Goal: Task Accomplishment & Management: Manage account settings

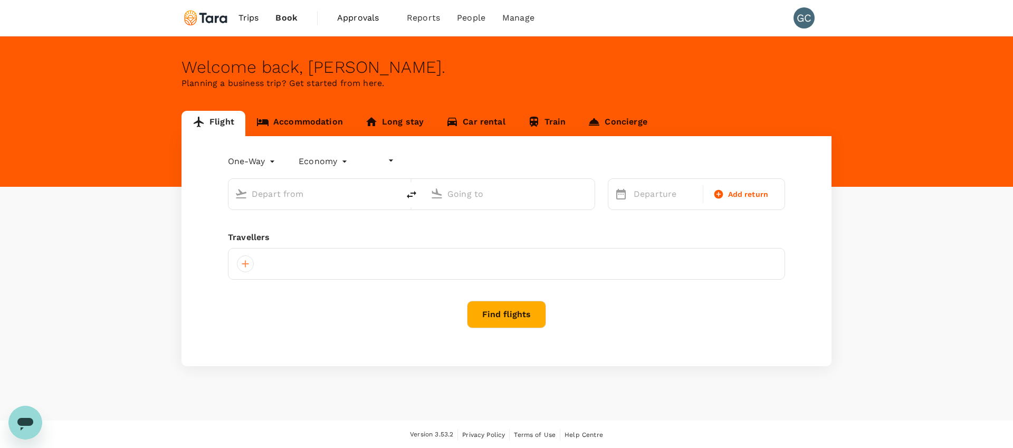
type input "undefined, undefined (any)"
type input "roundtrip"
type input "Taiwan Taoyuan Intl (TPE)"
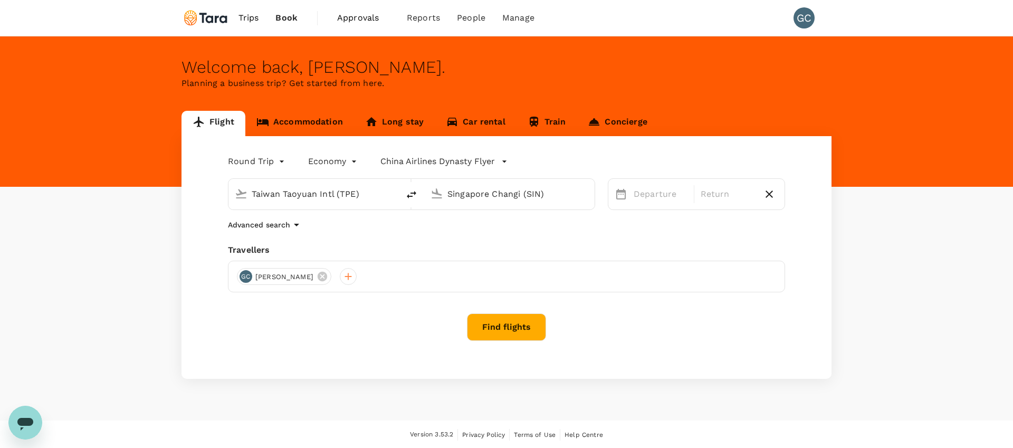
click at [473, 195] on input "Singapore Changi (SIN)" at bounding box center [509, 194] width 125 height 16
type input "a"
click at [574, 234] on p "Ontario Intl" at bounding box center [525, 235] width 185 height 11
type input "Ontario Intl ([GEOGRAPHIC_DATA])"
click at [843, 282] on div "5" at bounding box center [837, 285] width 20 height 20
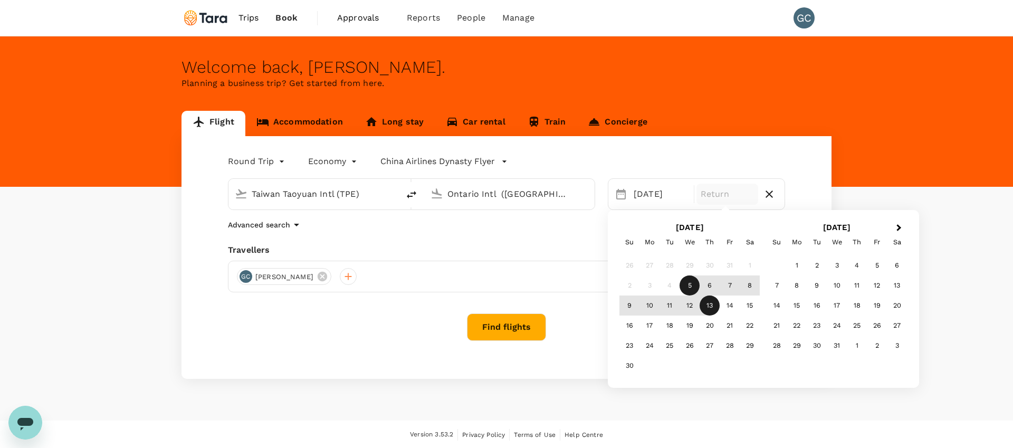
click at [707, 310] on div "13" at bounding box center [710, 305] width 20 height 20
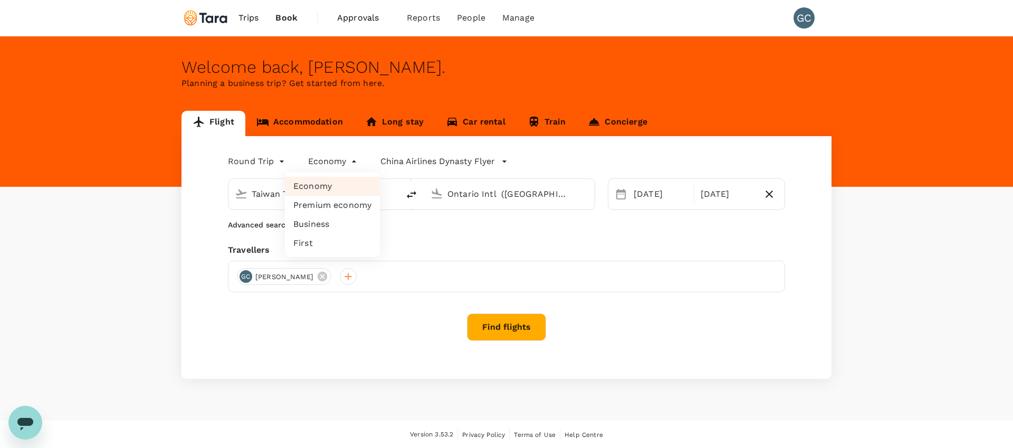
click at [347, 167] on body "Trips Book Approvals 0 Reports People Manage GC Welcome back , Gilbert . Planni…" at bounding box center [506, 224] width 1013 height 449
click at [334, 202] on li "Premium economy" at bounding box center [332, 205] width 95 height 19
type input "premium-economy"
click at [509, 341] on div "Round Trip roundtrip Premium economy premium-economy China Airlines Dynasty Fly…" at bounding box center [506, 257] width 650 height 243
click at [513, 333] on button "Find flights" at bounding box center [506, 326] width 79 height 27
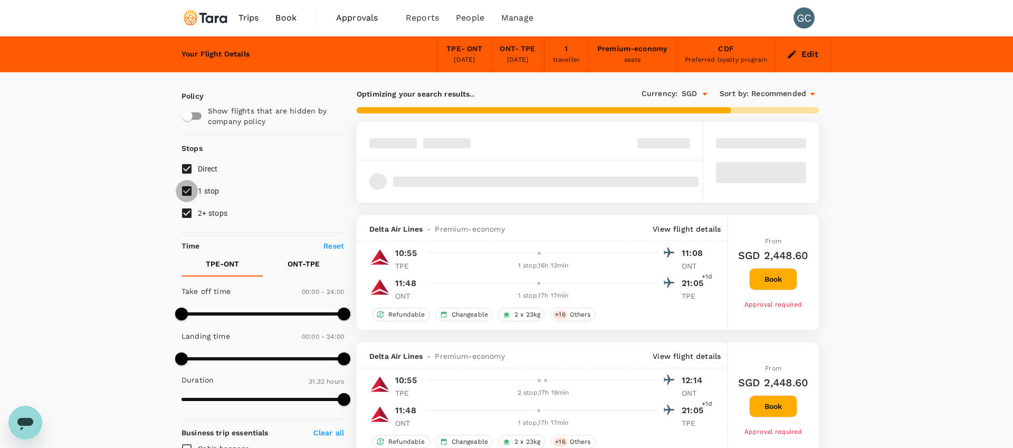
click at [192, 194] on input "1 stop" at bounding box center [187, 191] width 22 height 22
checkbox input "false"
click at [187, 210] on input "2+ stops" at bounding box center [187, 213] width 22 height 22
checkbox input "false"
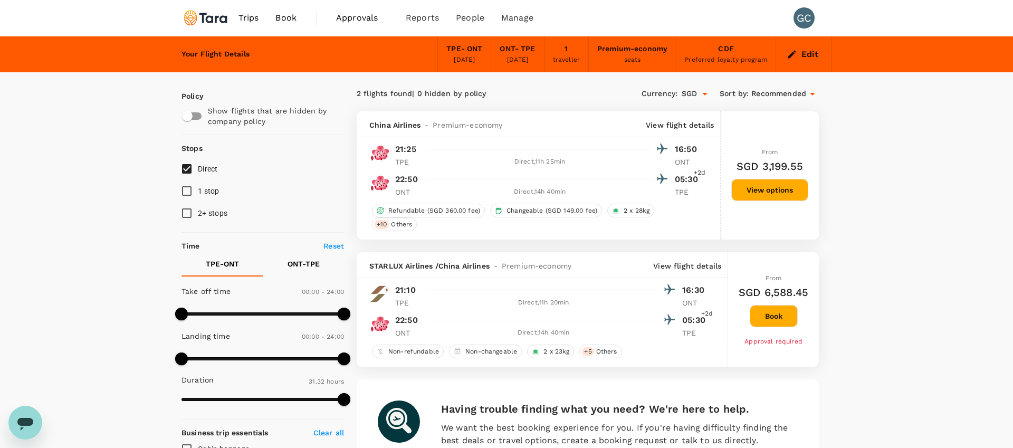
click at [699, 171] on span "+2d" at bounding box center [700, 173] width 12 height 11
click at [572, 179] on div at bounding box center [546, 178] width 244 height 15
click at [676, 178] on p "05:30" at bounding box center [688, 179] width 26 height 13
click at [764, 186] on button "View options" at bounding box center [769, 190] width 77 height 22
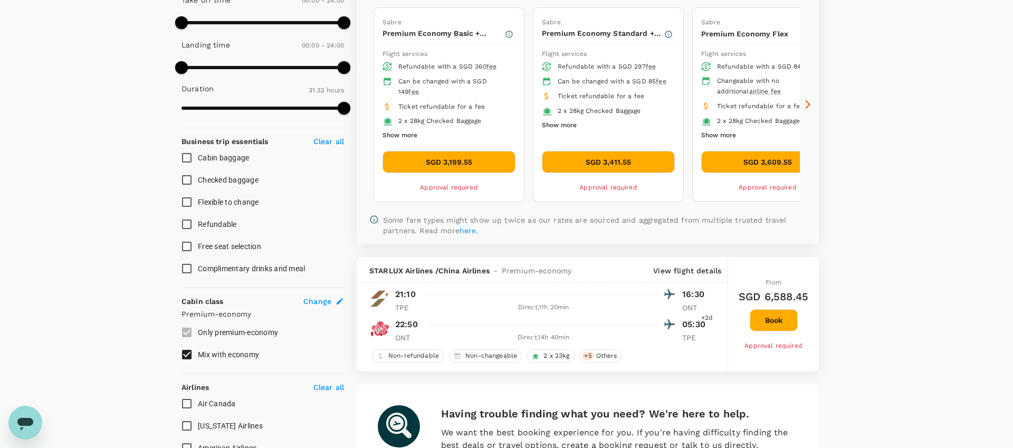
scroll to position [164, 0]
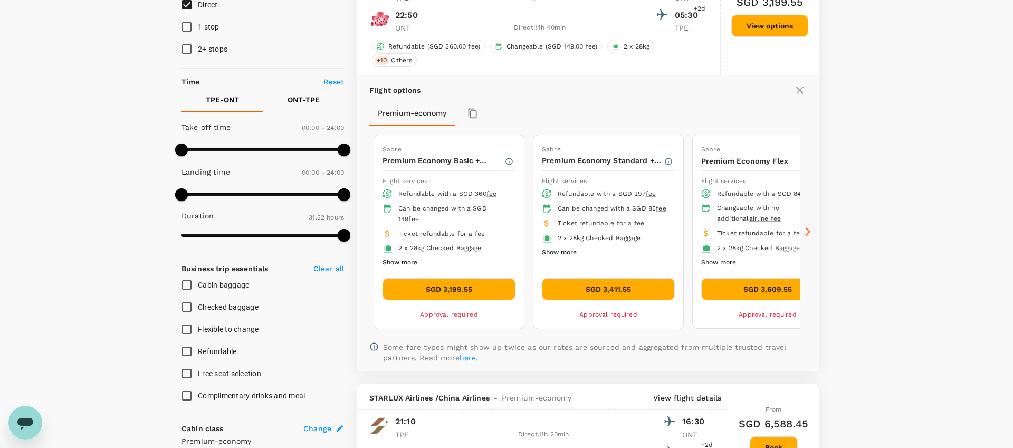
click at [601, 290] on button "SGD 3,411.55" at bounding box center [608, 289] width 133 height 22
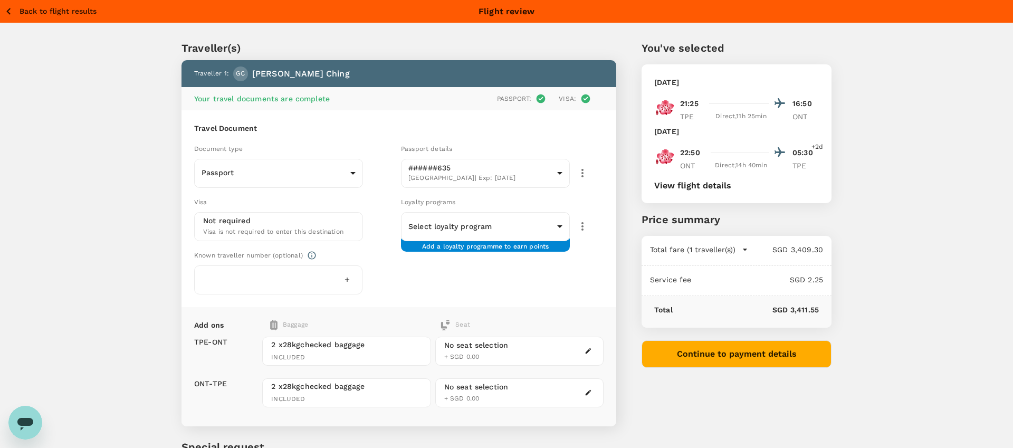
scroll to position [37, 0]
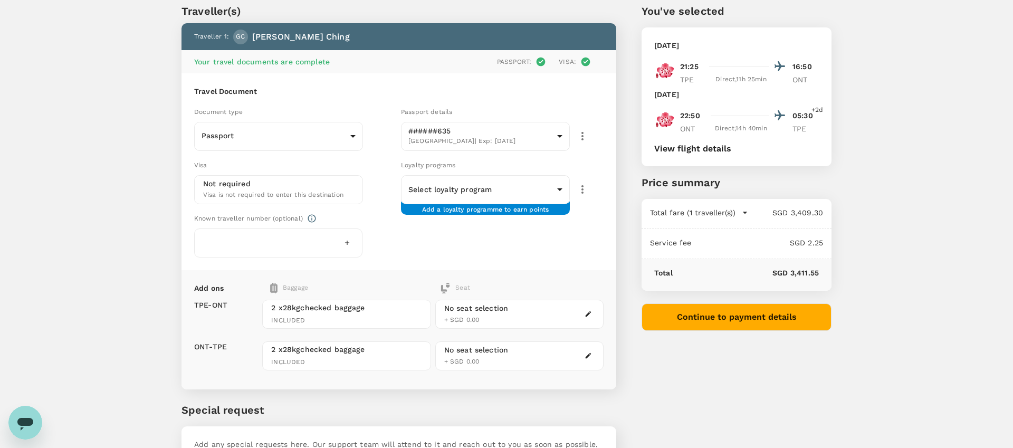
click at [319, 244] on div at bounding box center [278, 242] width 168 height 29
click at [344, 245] on icon "button" at bounding box center [346, 242] width 7 height 7
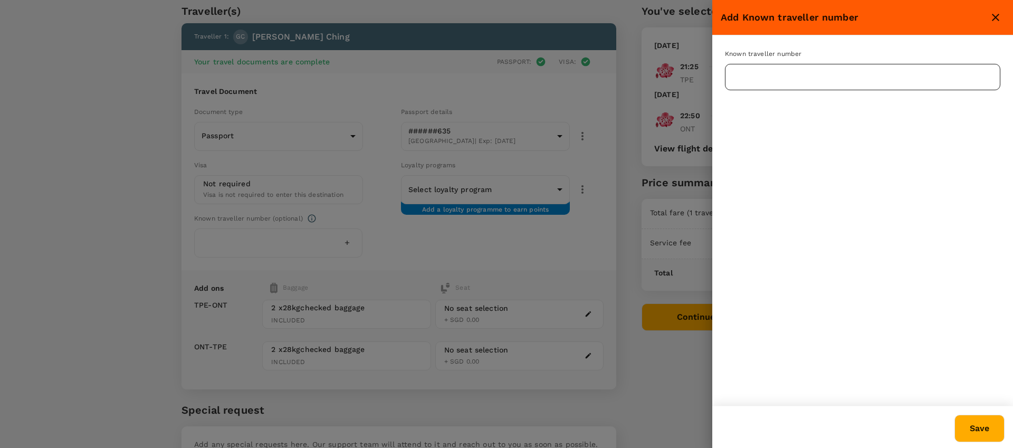
click at [801, 74] on input "text" at bounding box center [862, 77] width 275 height 26
type input "984010435"
click at [1000, 422] on button "Save" at bounding box center [979, 428] width 50 height 27
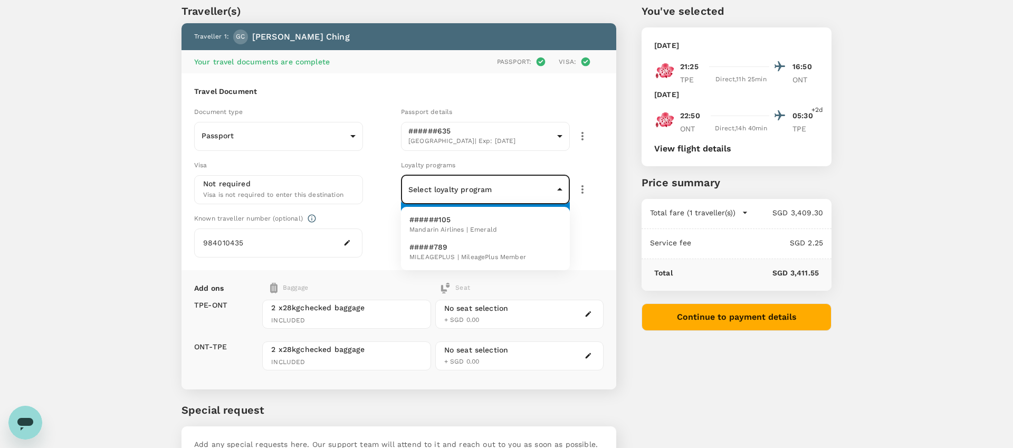
click at [488, 187] on body "Back to flight results Flight review Traveller(s) Traveller 1 : GC Gilbert Chin…" at bounding box center [506, 243] width 1013 height 561
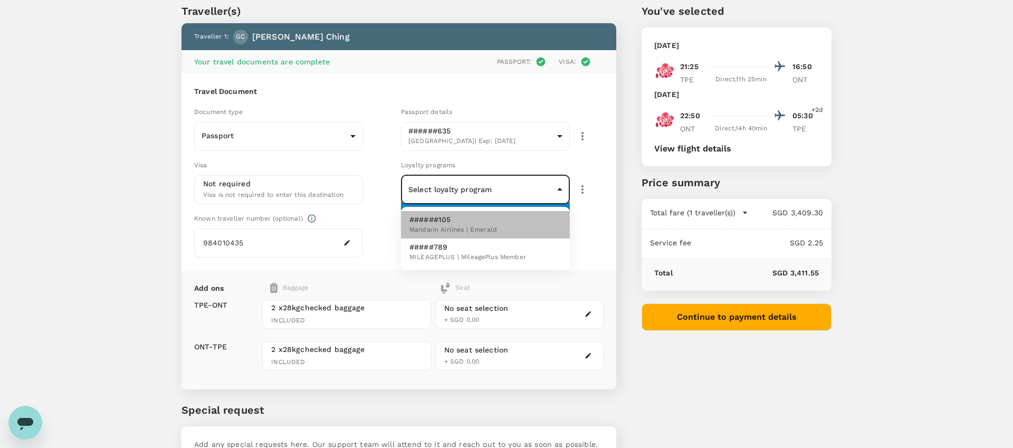
click at [492, 229] on span "Mandarin Airlines | Emerald" at bounding box center [453, 230] width 88 height 11
type input "20ad9204-0ed8-4e30-8401-91bf779c12fc"
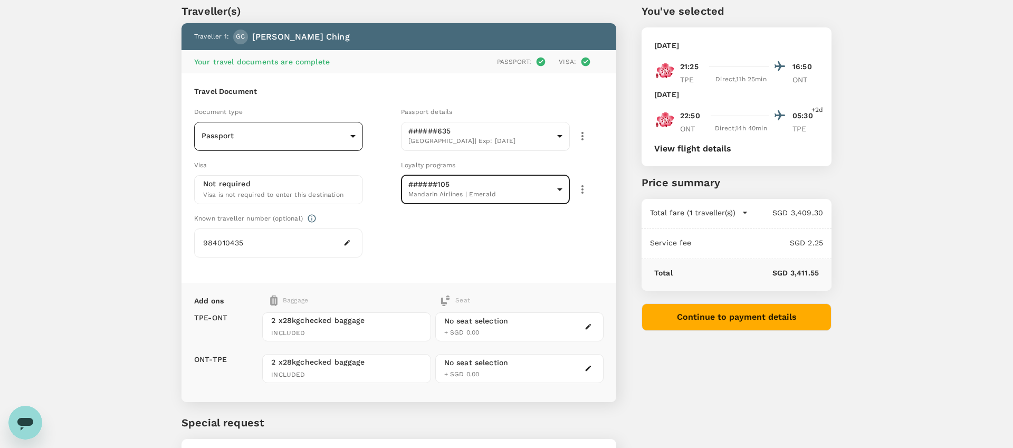
click at [329, 146] on body "Back to flight results Flight review Traveller(s) Traveller 1 : GC Gilbert Chin…" at bounding box center [506, 250] width 1013 height 574
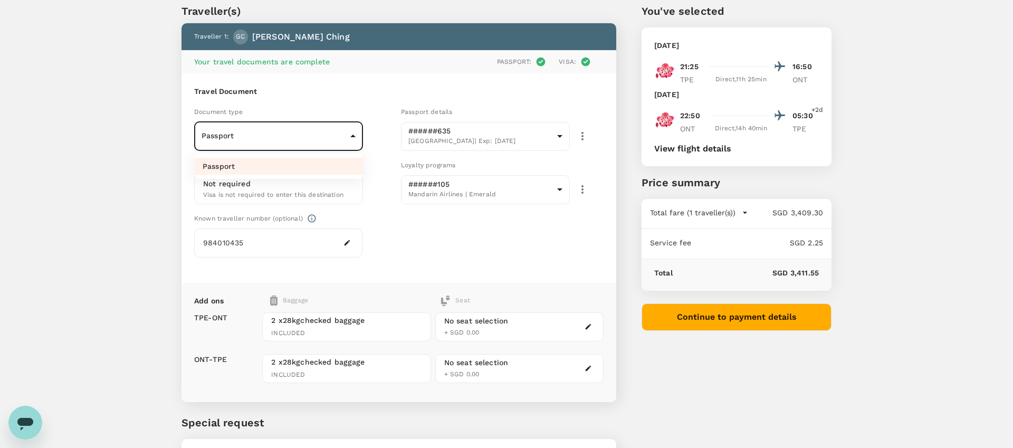
click at [329, 146] on div at bounding box center [506, 224] width 1013 height 448
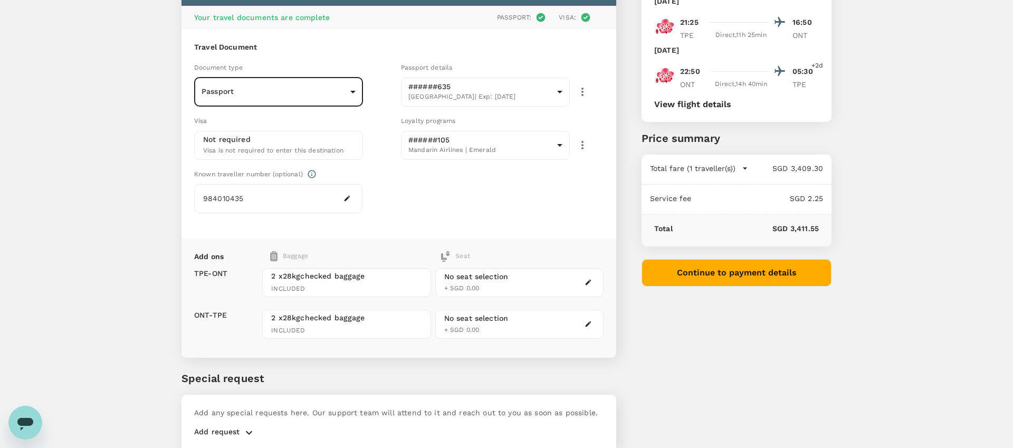
scroll to position [36, 0]
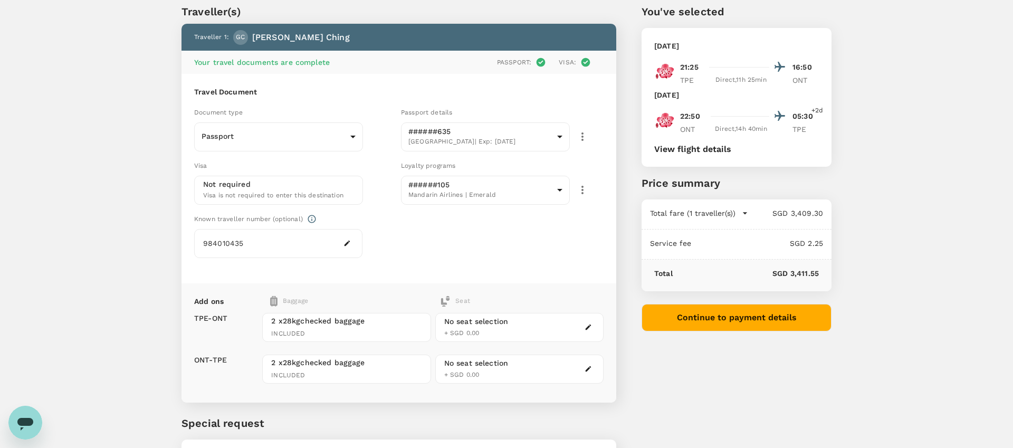
click at [722, 150] on button "View flight details" at bounding box center [692, 149] width 77 height 9
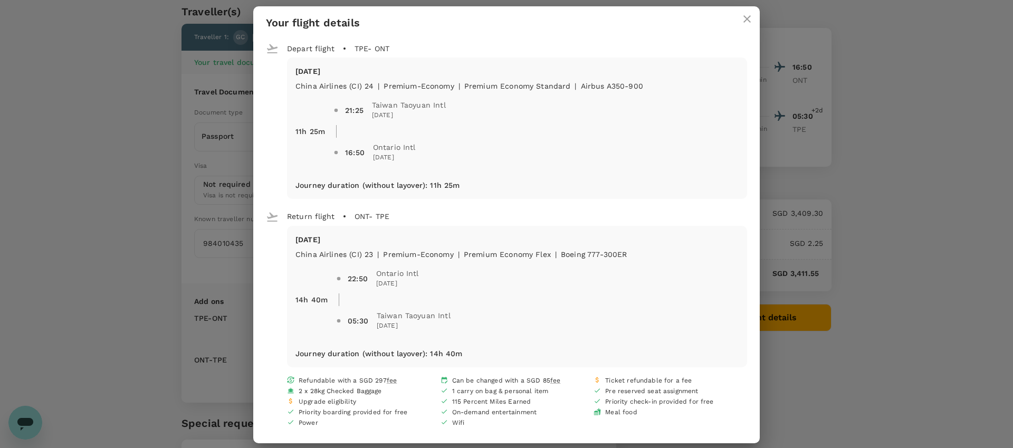
scroll to position [0, 0]
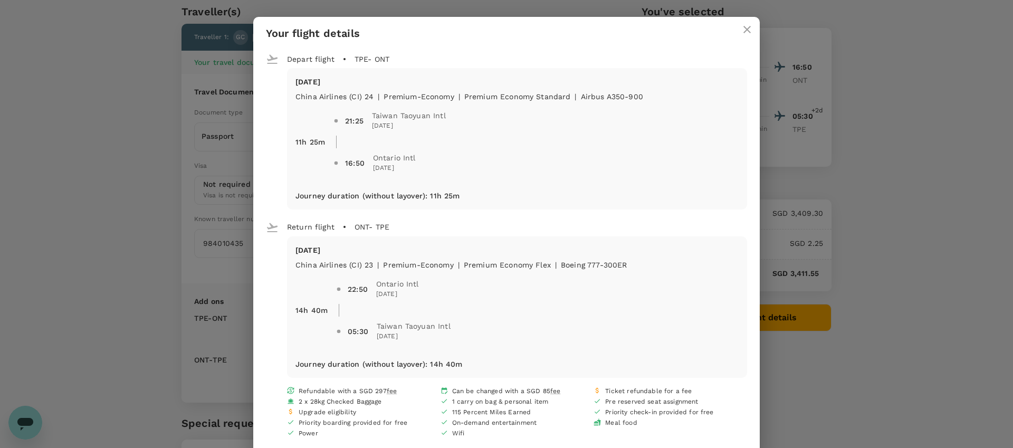
click at [750, 29] on icon "close" at bounding box center [747, 29] width 13 height 13
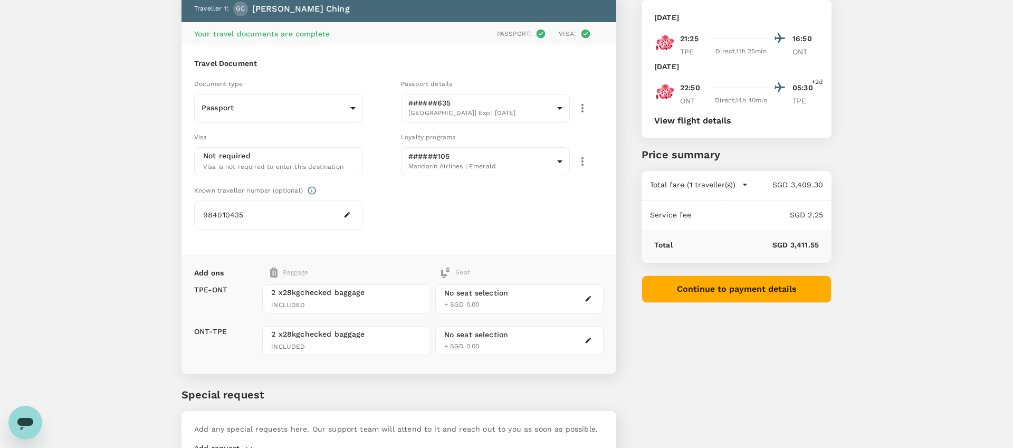
scroll to position [100, 0]
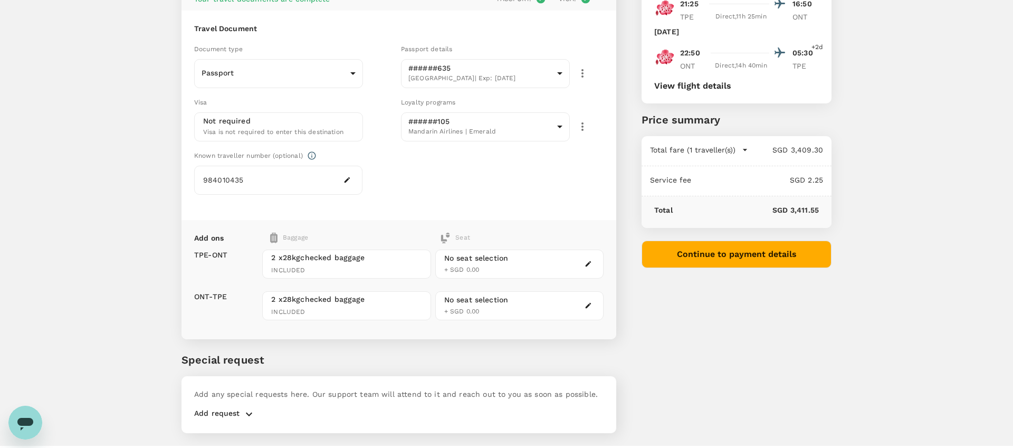
click at [505, 261] on div "No seat selection" at bounding box center [476, 258] width 64 height 11
click at [580, 263] on div "No seat selection + SGD 0.00" at bounding box center [519, 264] width 168 height 29
click at [582, 264] on button "button" at bounding box center [588, 263] width 13 height 13
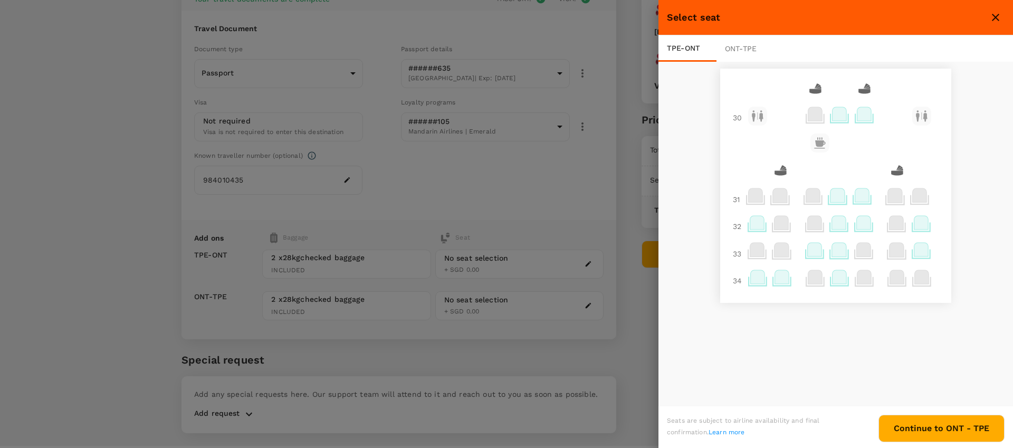
scroll to position [0, 0]
click at [815, 255] on icon at bounding box center [815, 251] width 14 height 14
click at [934, 229] on p "Select" at bounding box center [941, 228] width 23 height 11
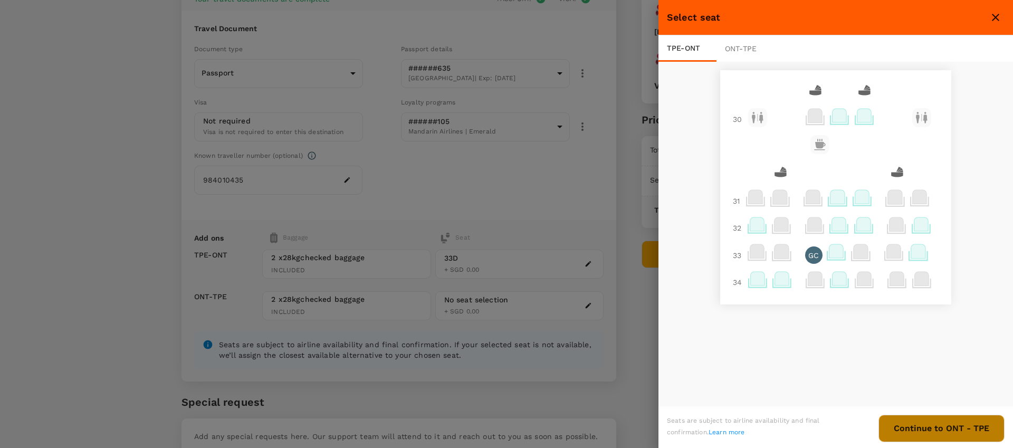
click at [927, 420] on button "Continue to ONT - TPE" at bounding box center [941, 428] width 126 height 27
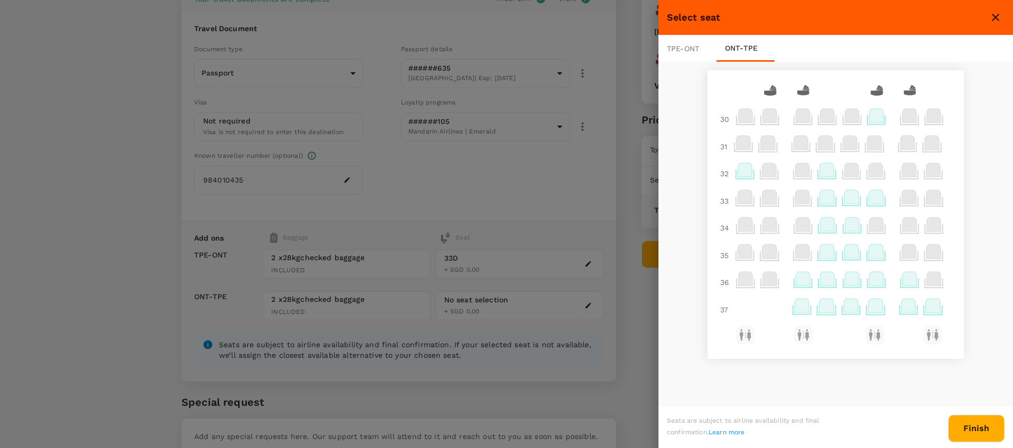
click at [801, 310] on icon at bounding box center [801, 306] width 14 height 14
click at [926, 280] on p "Select" at bounding box center [928, 282] width 23 height 11
click at [974, 423] on button "Finish" at bounding box center [976, 428] width 56 height 27
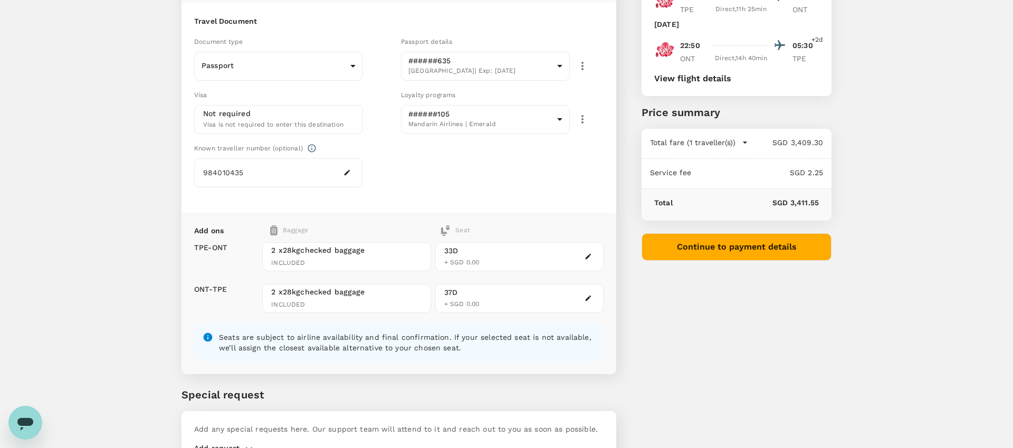
scroll to position [95, 0]
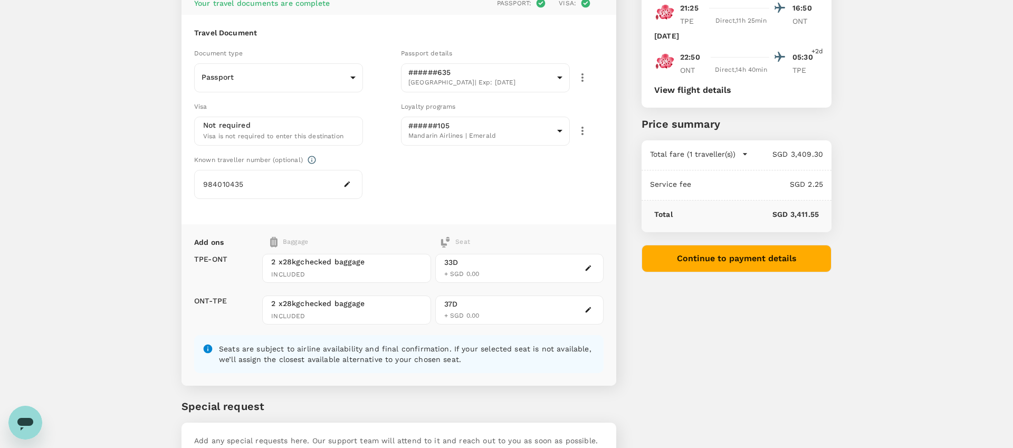
click at [684, 257] on button "Continue to payment details" at bounding box center [736, 258] width 190 height 27
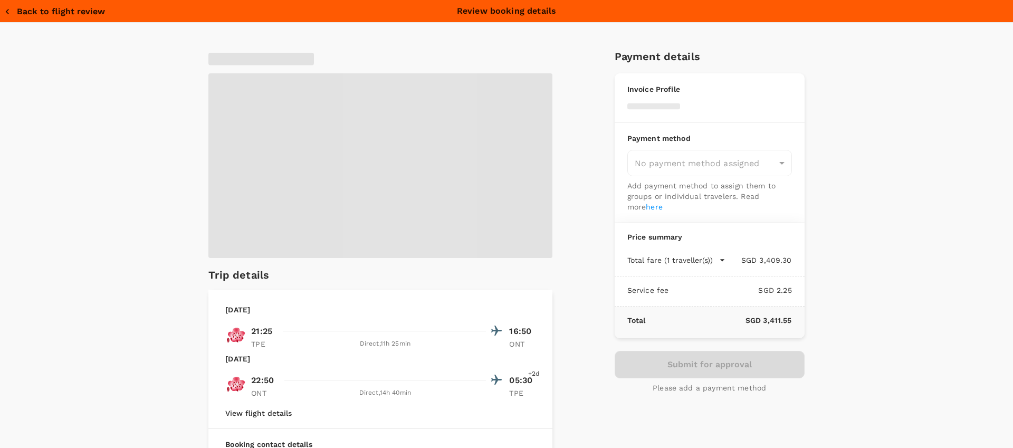
type input "9b978822-4779-4897-880a-17c8504d3706"
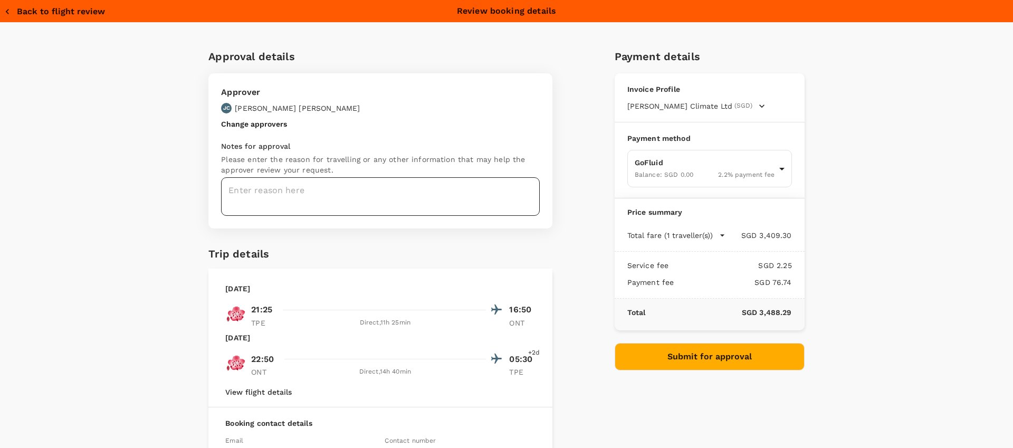
click at [463, 210] on textarea at bounding box center [380, 196] width 319 height 39
type textarea "Tagtech2025 Conference"
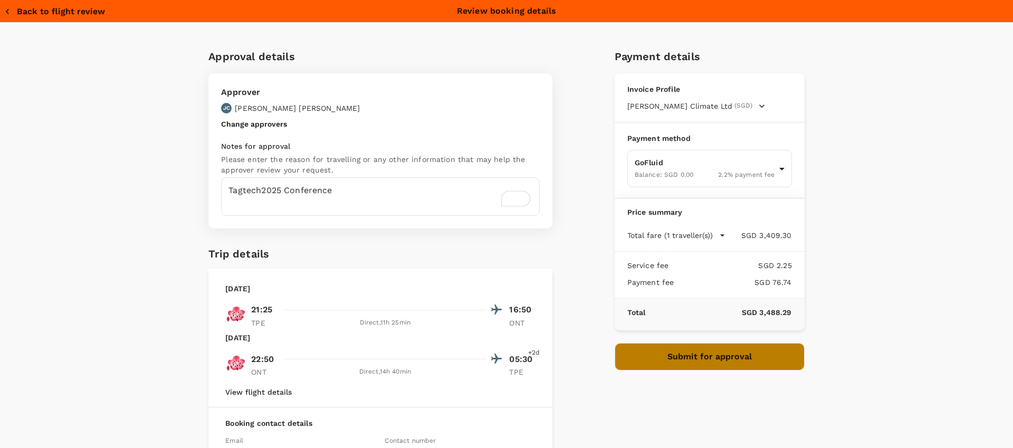
click at [675, 367] on button "Submit for approval" at bounding box center [710, 356] width 190 height 27
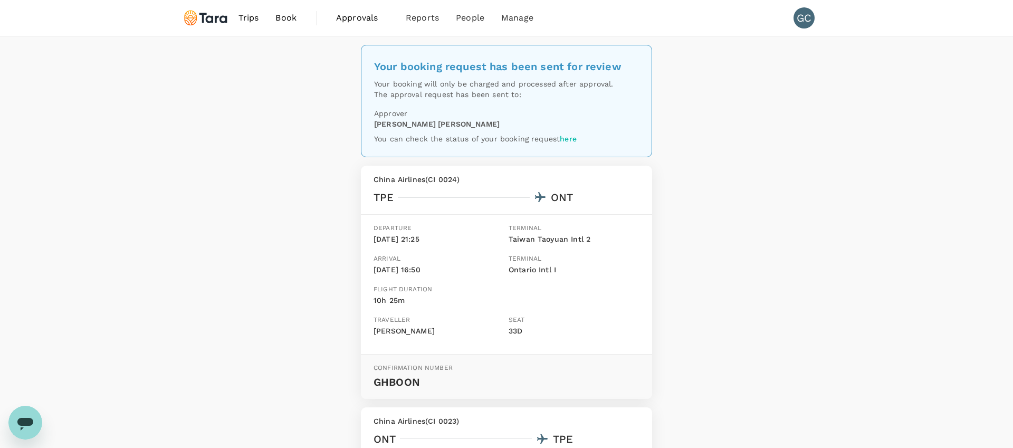
click at [275, 23] on span "Book" at bounding box center [285, 18] width 21 height 13
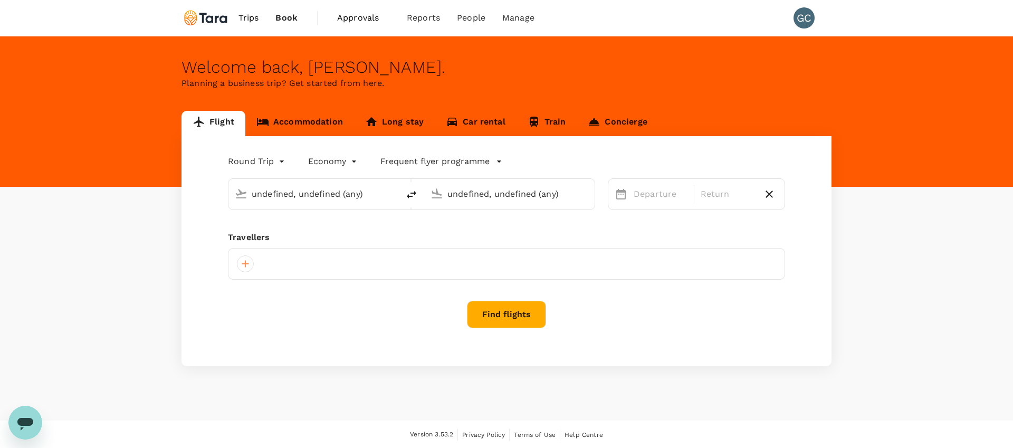
type input "Taiwan Taoyuan Intl (TPE)"
type input "Ontario Intl ([GEOGRAPHIC_DATA])"
type input "premium-economy"
type input "Taiwan Taoyuan Intl (TPE)"
type input "Ontario Intl ([GEOGRAPHIC_DATA])"
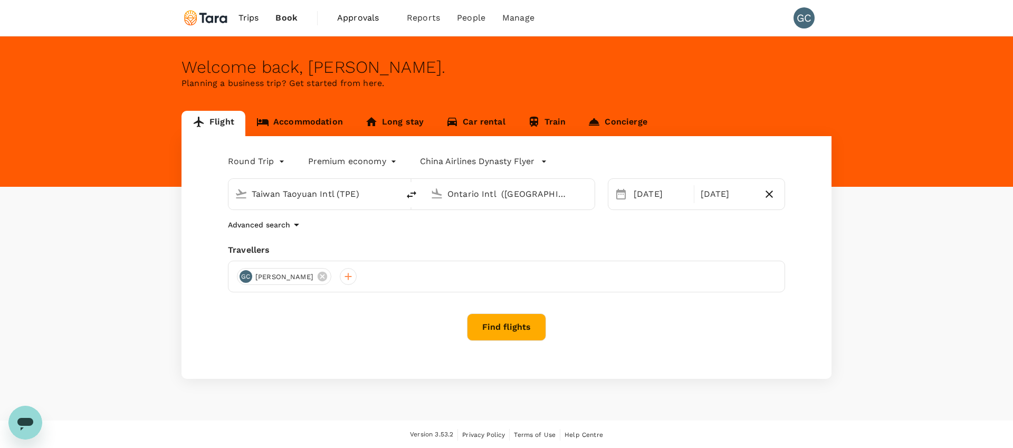
click at [301, 199] on input "Taiwan Taoyuan Intl (TPE)" at bounding box center [314, 194] width 125 height 16
click at [307, 258] on p "Ontario Intl" at bounding box center [322, 263] width 243 height 11
type input "Ontario Intl ([GEOGRAPHIC_DATA])"
drag, startPoint x: 528, startPoint y: 193, endPoint x: 411, endPoint y: 191, distance: 116.6
click at [411, 191] on div "Ontario Intl ([GEOGRAPHIC_DATA]) Ontario Intl ([GEOGRAPHIC_DATA])" at bounding box center [411, 194] width 367 height 32
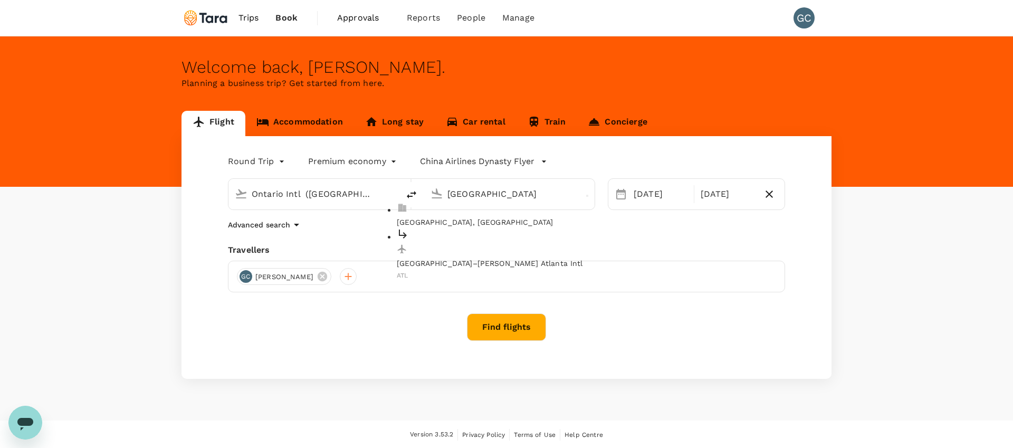
click at [454, 258] on p "[GEOGRAPHIC_DATA]–[PERSON_NAME] Atlanta Intl" at bounding box center [518, 263] width 243 height 11
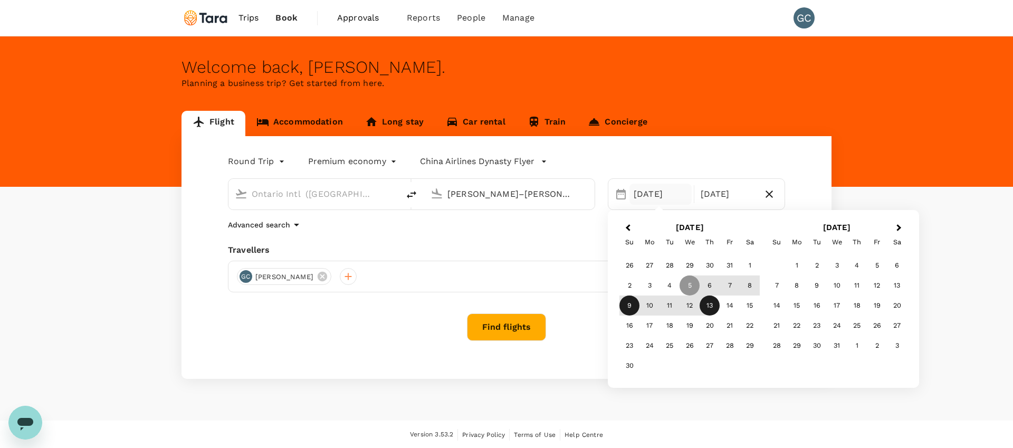
type input "[PERSON_NAME]–[PERSON_NAME] Atlanta Intl (ATL)"
click at [633, 299] on div "9" at bounding box center [629, 305] width 20 height 20
click at [686, 300] on div "12" at bounding box center [689, 305] width 20 height 20
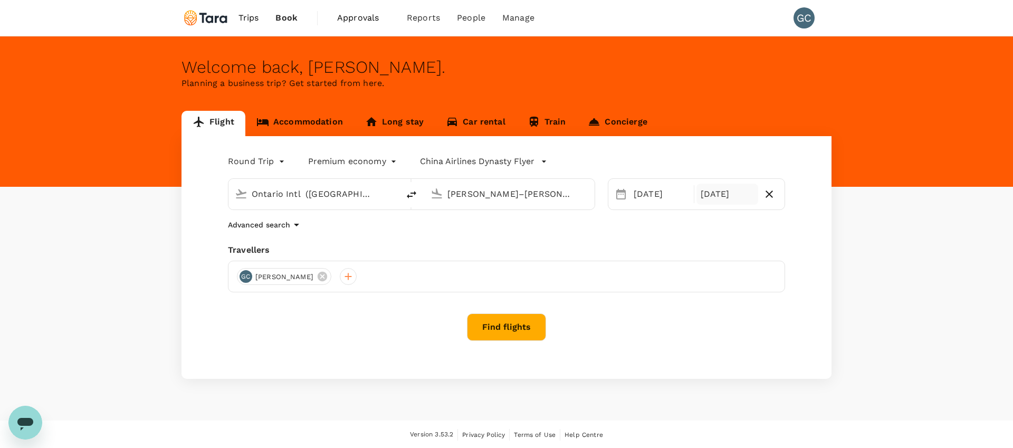
click at [734, 199] on div "[DATE]" at bounding box center [727, 194] width 62 height 21
click at [538, 247] on div "Travellers" at bounding box center [506, 250] width 557 height 13
click at [495, 327] on button "Find flights" at bounding box center [506, 326] width 79 height 27
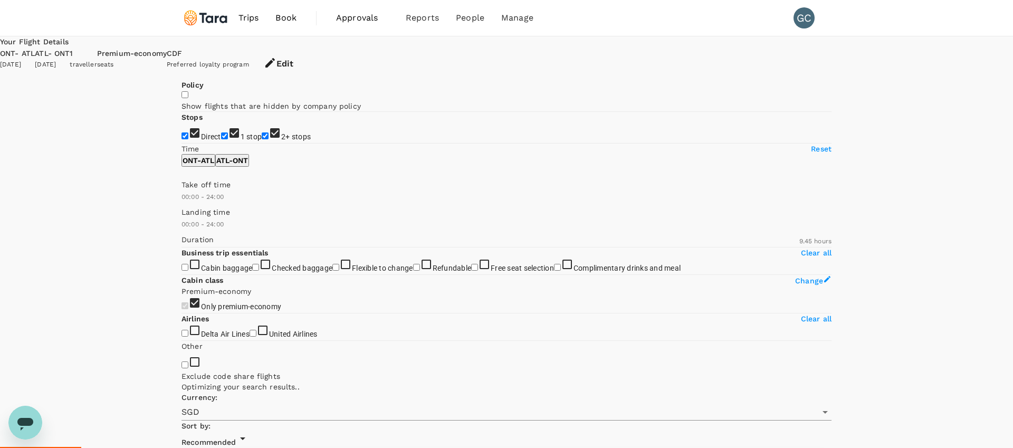
click at [221, 139] on input "1 stop" at bounding box center [224, 135] width 7 height 7
checkbox input "false"
click at [262, 139] on input "2+ stops" at bounding box center [265, 135] width 7 height 7
checkbox input "false"
type input "963"
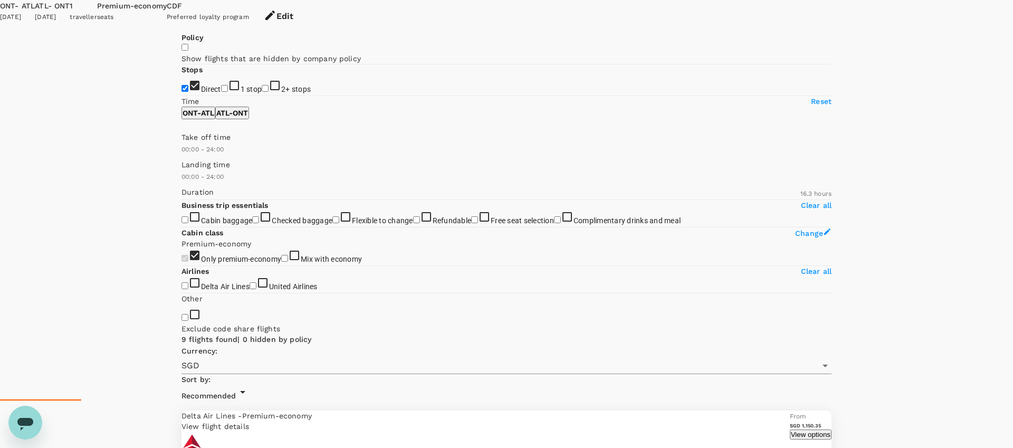
scroll to position [90, 0]
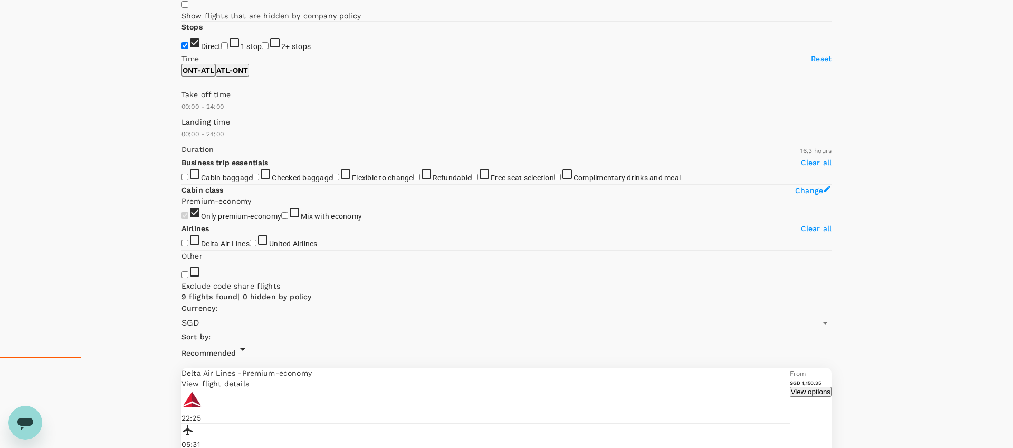
type input "870"
click at [181, 112] on span at bounding box center [181, 112] width 0 height 0
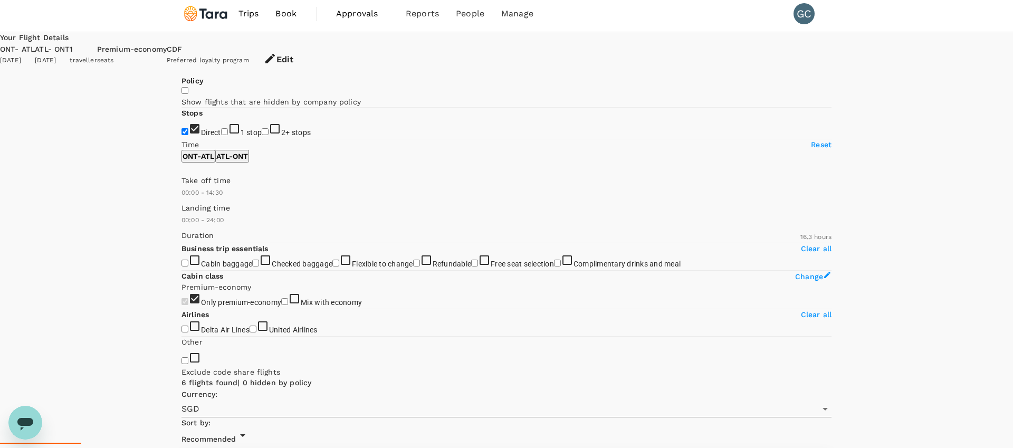
scroll to position [0, 0]
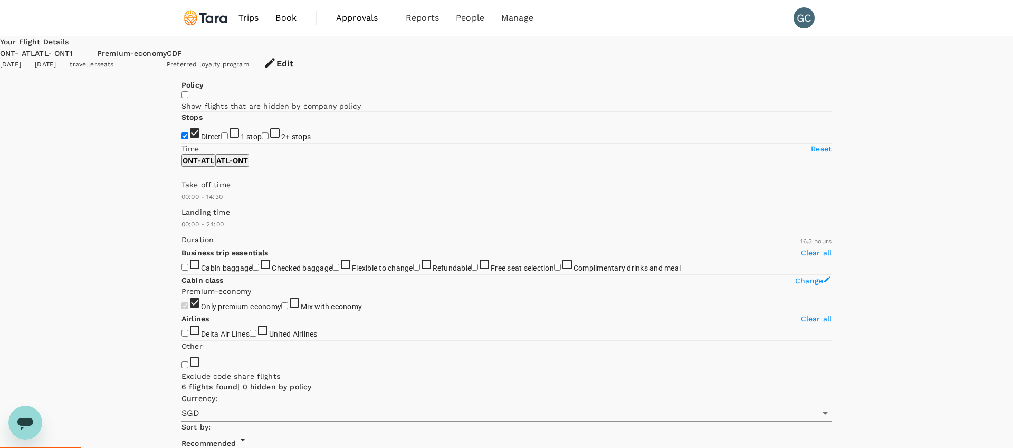
click at [373, 16] on span "Approvals" at bounding box center [362, 18] width 53 height 13
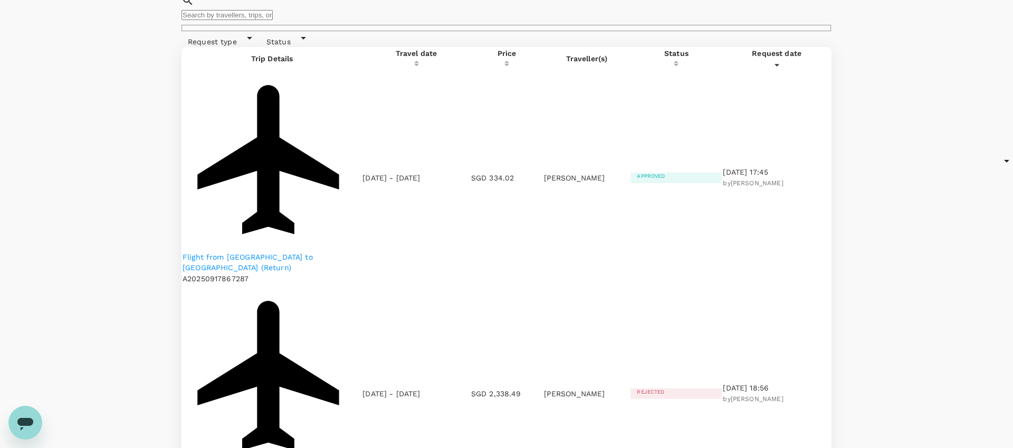
scroll to position [79, 0]
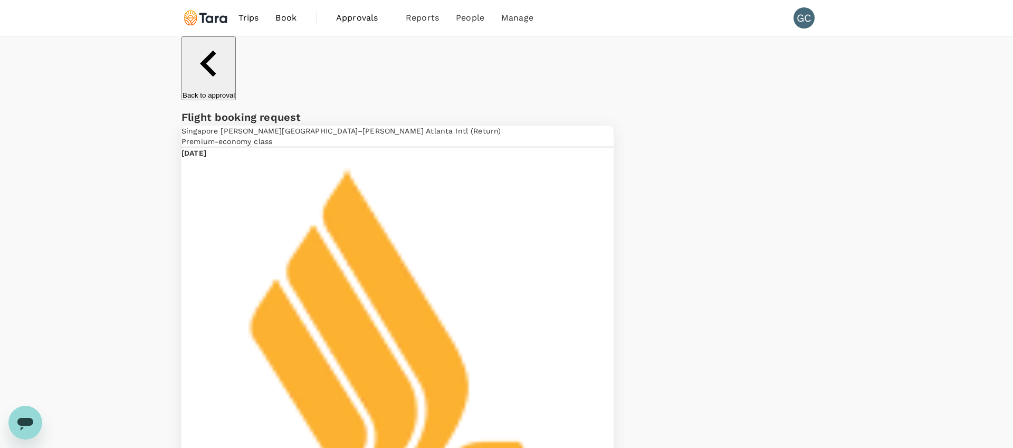
click at [291, 16] on span "Book" at bounding box center [285, 18] width 21 height 13
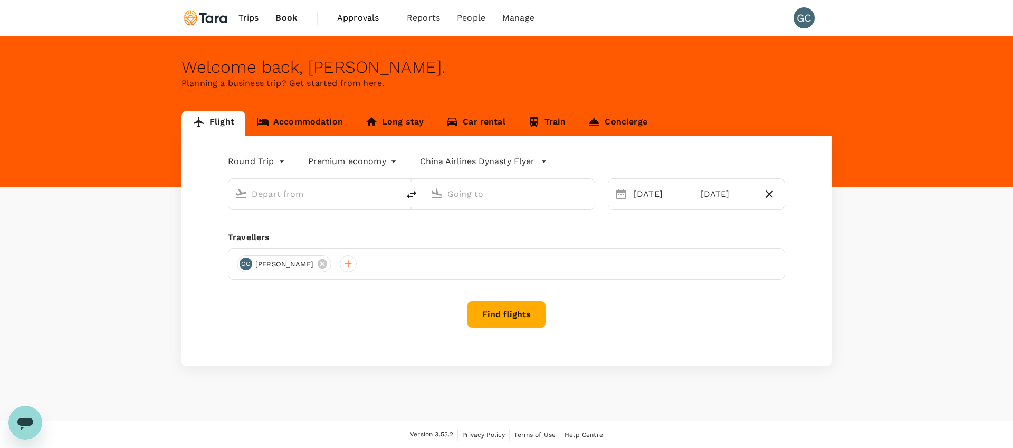
type input "Ontario Intl (ONT)"
type input "Hartsfield–Jackson Atlanta Intl (ATL)"
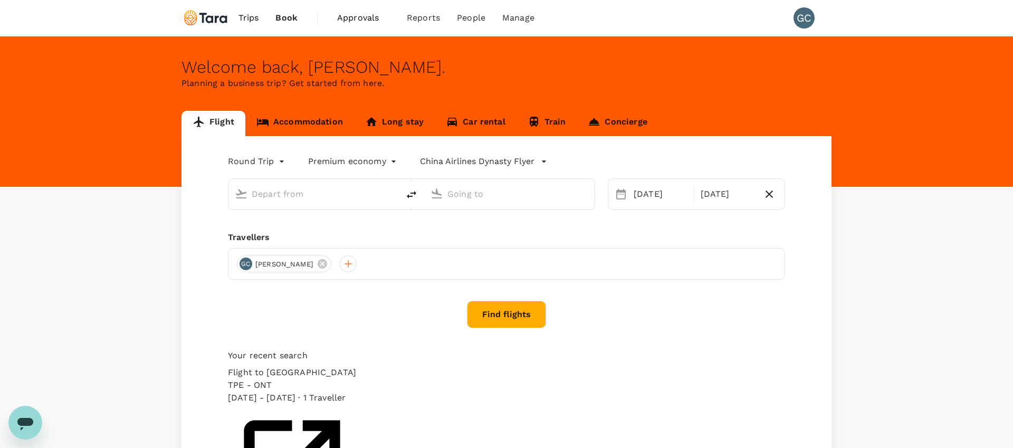
type input "Ontario Intl (ONT)"
type input "Hartsfield–Jackson Atlanta Intl (ATL)"
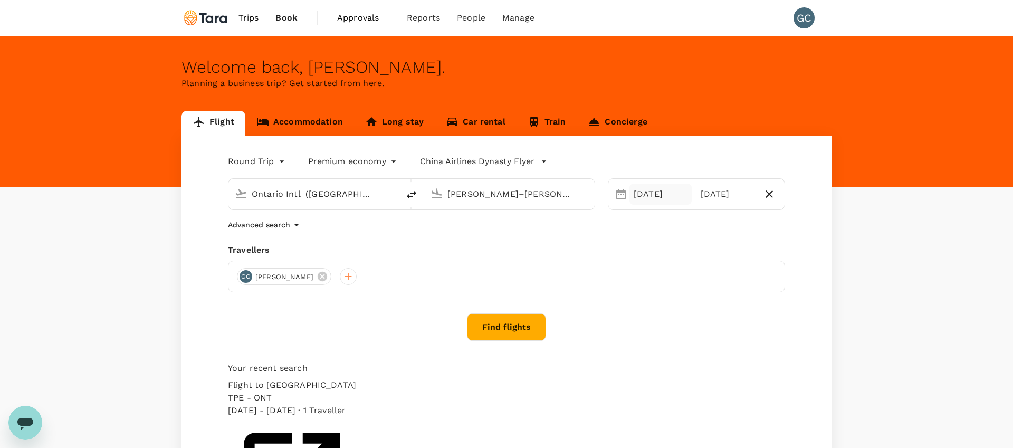
click at [647, 194] on div "09 Nov" at bounding box center [660, 194] width 62 height 21
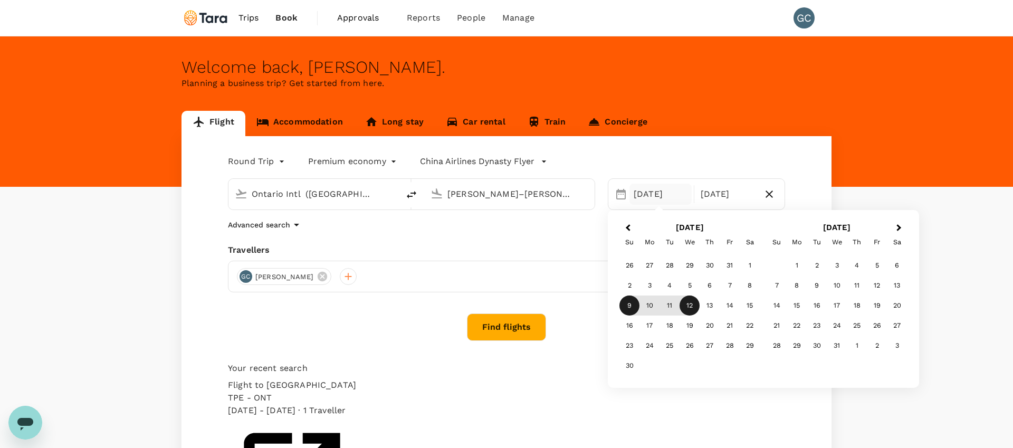
click at [562, 234] on div "Round Trip roundtrip Premium economy premium-economy China Airlines Dynasty Fly…" at bounding box center [506, 350] width 650 height 429
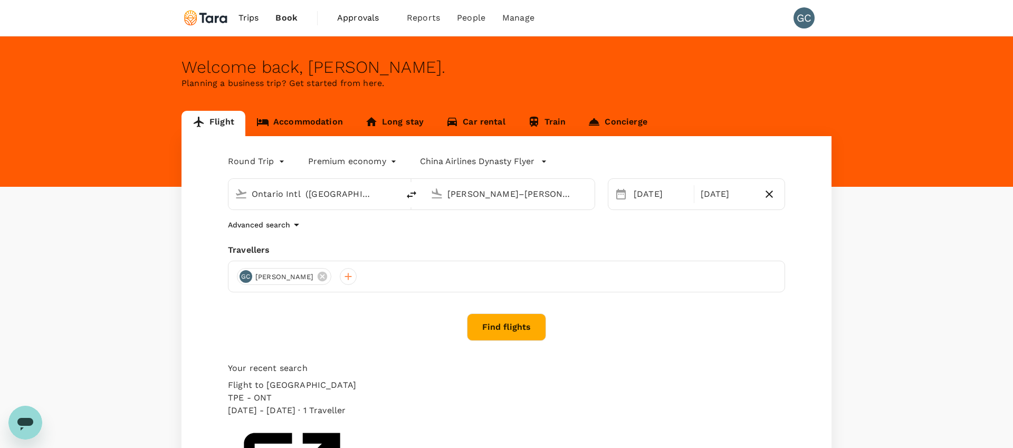
click at [494, 315] on button "Find flights" at bounding box center [506, 326] width 79 height 27
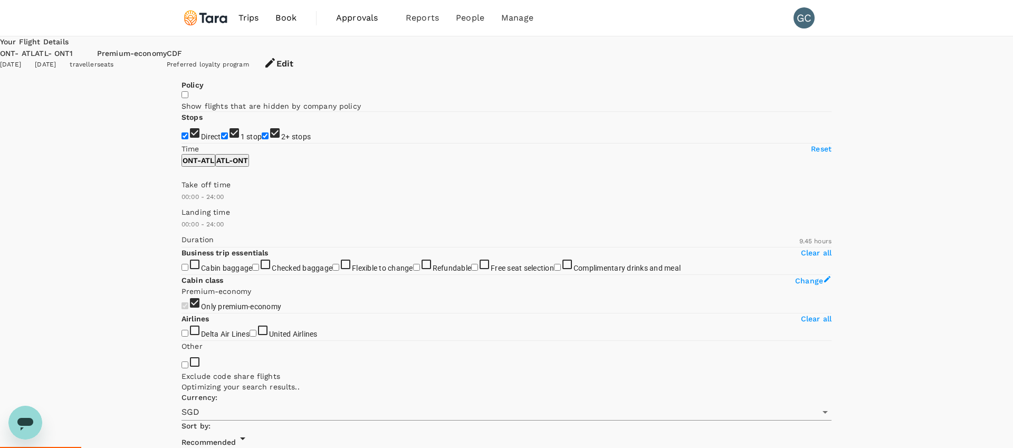
click at [221, 139] on input "1 stop" at bounding box center [224, 135] width 7 height 7
checkbox input "false"
click at [262, 139] on input "2+ stops" at bounding box center [265, 135] width 7 height 7
checkbox input "false"
type input "870"
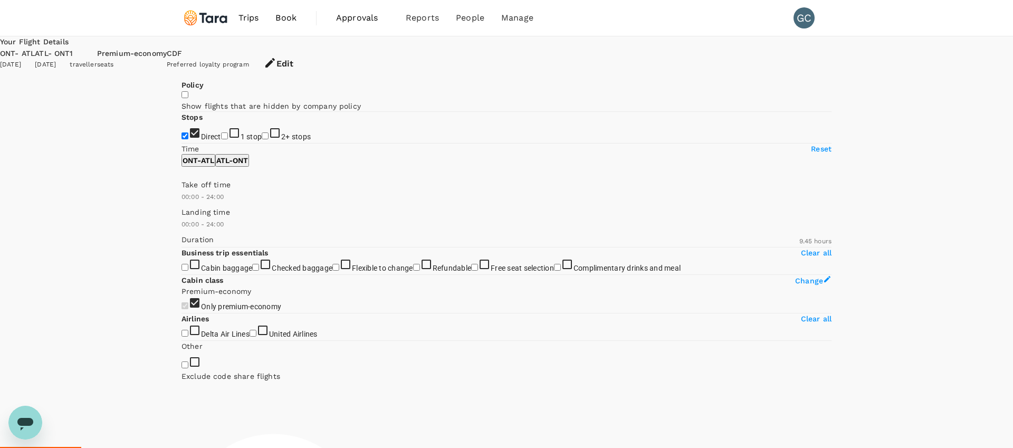
click at [181, 203] on span at bounding box center [181, 203] width 0 height 0
click at [181, 230] on span at bounding box center [181, 230] width 0 height 0
type input "0"
drag, startPoint x: 223, startPoint y: 358, endPoint x: 142, endPoint y: 356, distance: 80.7
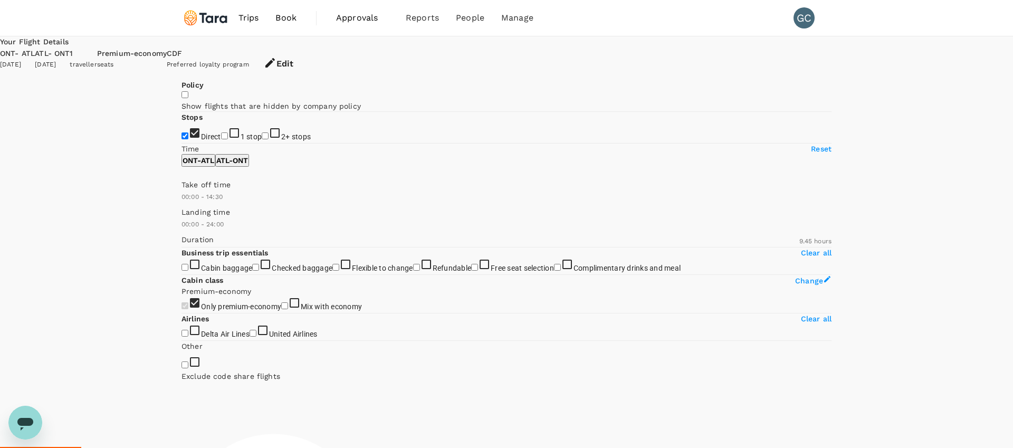
click at [142, 356] on div "Your Flight Details ONT - ATL 09 Nov 2025 ATL - ONT 12 Nov 2025 1 traveller Pre…" at bounding box center [506, 354] width 1013 height 637
click at [248, 166] on p "ATL - ONT" at bounding box center [232, 160] width 32 height 11
click at [181, 203] on span at bounding box center [181, 203] width 0 height 0
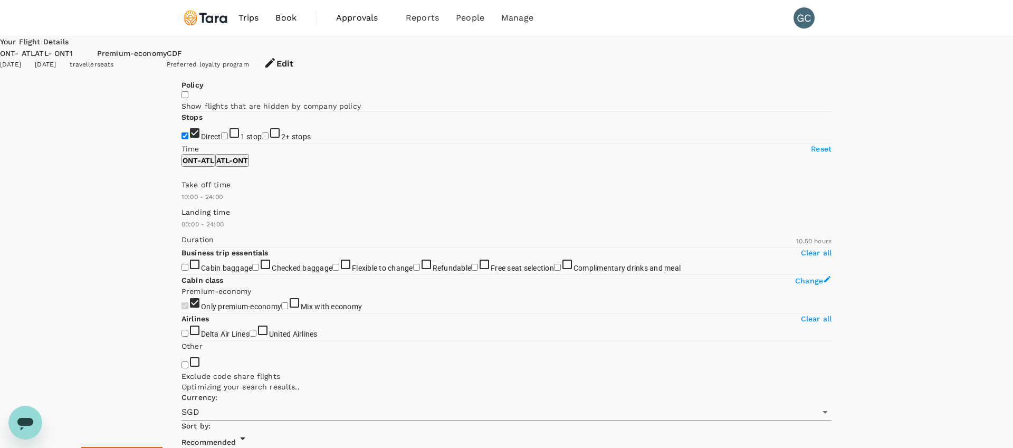
click at [181, 203] on span at bounding box center [181, 203] width 0 height 0
click at [181, 203] on div "Take off time 12:00 - 24:00" at bounding box center [504, 188] width 654 height 27
click at [181, 203] on span at bounding box center [181, 203] width 0 height 0
type input "630"
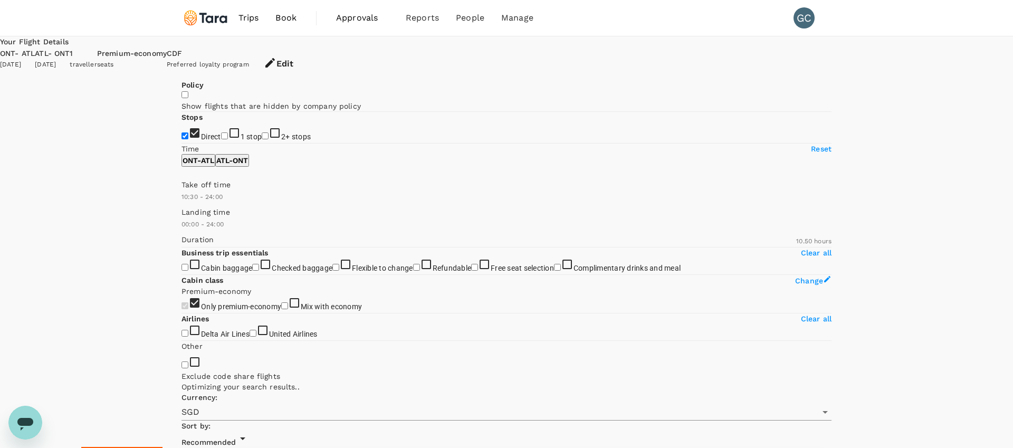
drag, startPoint x: 245, startPoint y: 311, endPoint x: 252, endPoint y: 311, distance: 6.4
click at [181, 203] on span at bounding box center [181, 203] width 0 height 0
click at [215, 167] on button "ONT - ATL" at bounding box center [198, 160] width 34 height 13
type input "1110"
drag, startPoint x: 282, startPoint y: 314, endPoint x: 308, endPoint y: 312, distance: 25.9
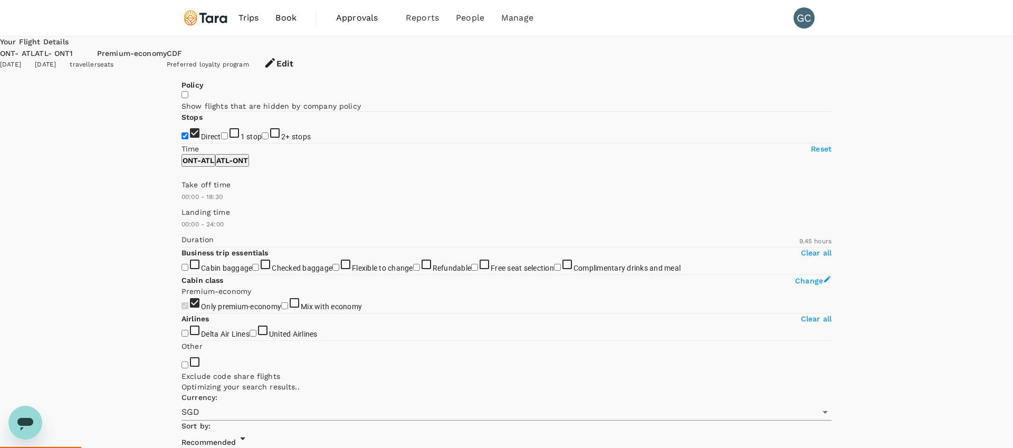
click at [181, 203] on span at bounding box center [181, 203] width 0 height 0
type input "510"
click at [181, 203] on span at bounding box center [181, 203] width 0 height 0
type input "SGD"
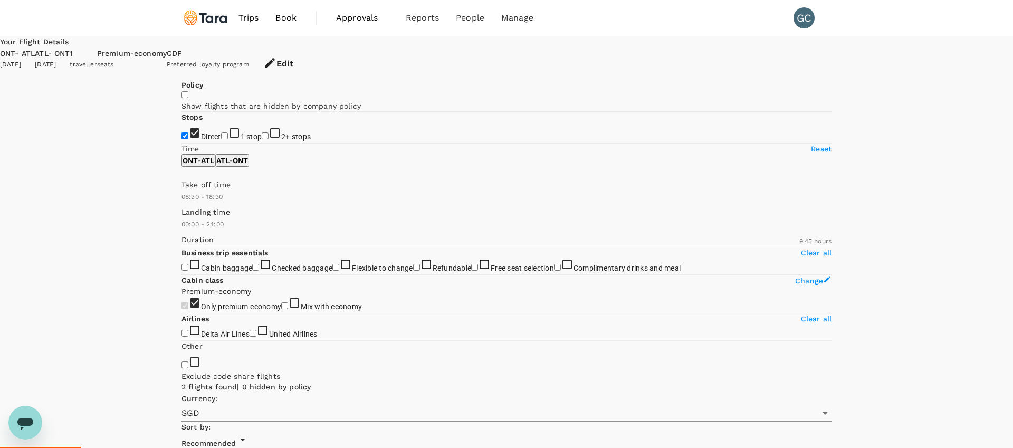
click at [167, 55] on div "Premium-economy seats" at bounding box center [132, 64] width 70 height 32
click at [308, 53] on button "Edit" at bounding box center [278, 64] width 59 height 32
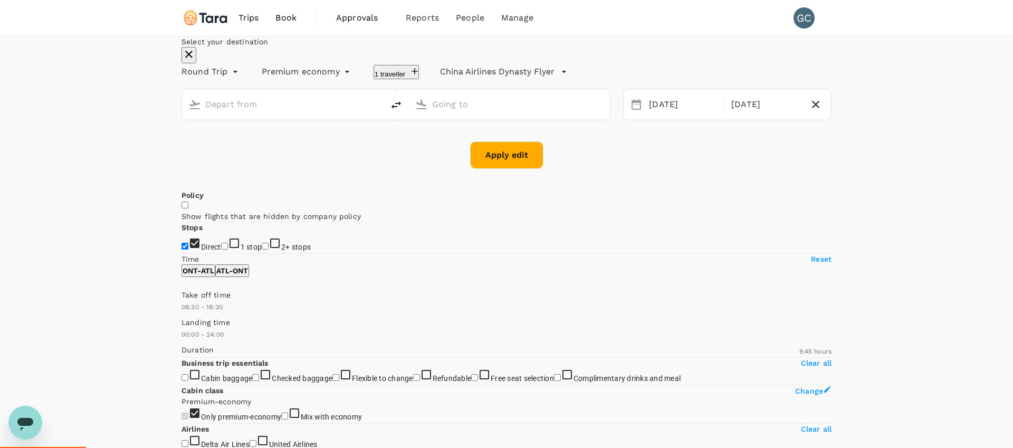
type input "Ontario Intl (ONT)"
type input "Hartsfield–Jackson Atlanta Intl (ATL)"
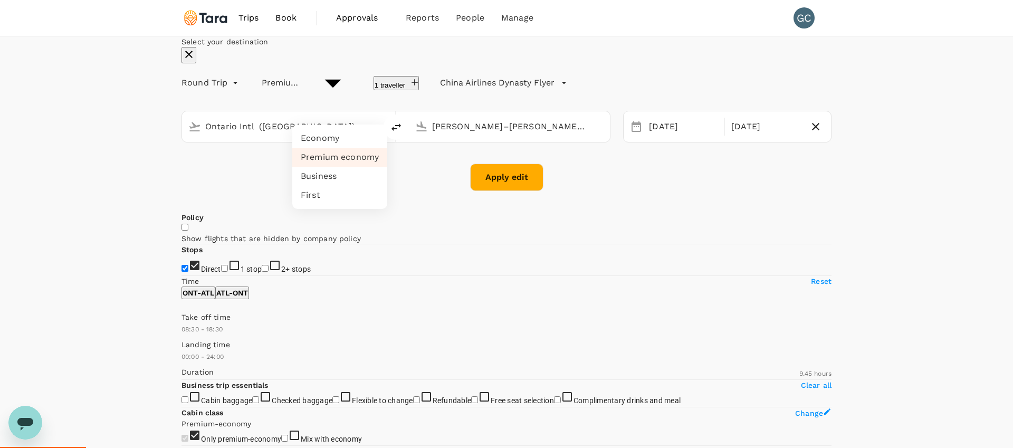
click at [355, 138] on li "Economy" at bounding box center [339, 138] width 95 height 19
type input "economy"
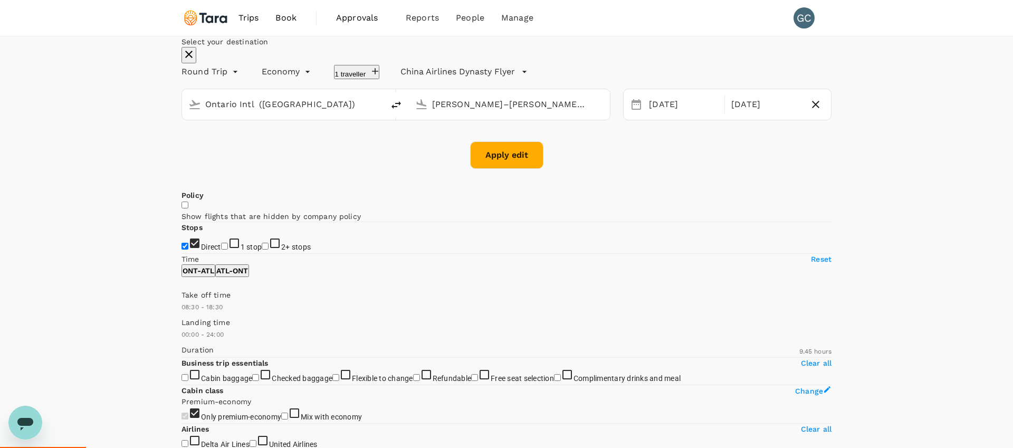
click at [496, 169] on button "Apply edit" at bounding box center [506, 154] width 73 height 27
checkbox input "false"
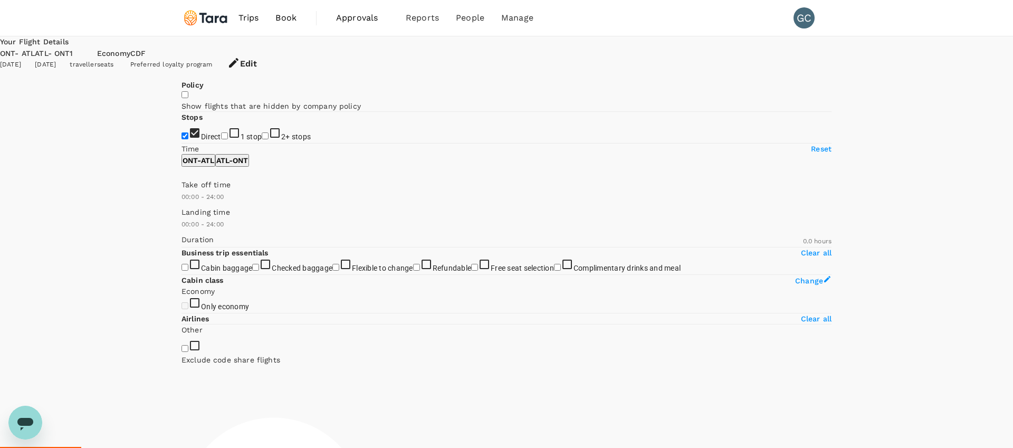
click at [181, 203] on span at bounding box center [181, 203] width 0 height 0
type input "630"
click at [181, 203] on span at bounding box center [181, 203] width 0 height 0
click at [248, 166] on p "ATL - ONT" at bounding box center [232, 160] width 32 height 11
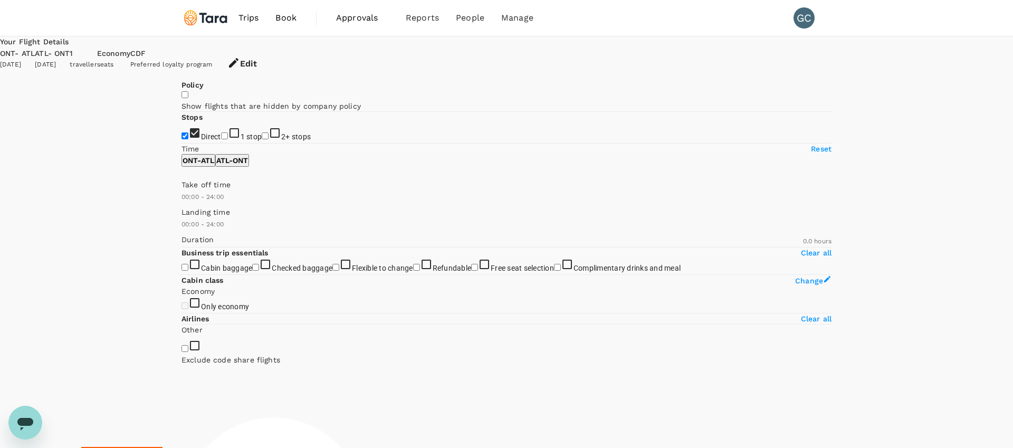
type input "480"
click at [181, 203] on span at bounding box center [181, 203] width 0 height 0
type input "1170"
click at [181, 203] on span at bounding box center [181, 203] width 0 height 0
checkbox input "true"
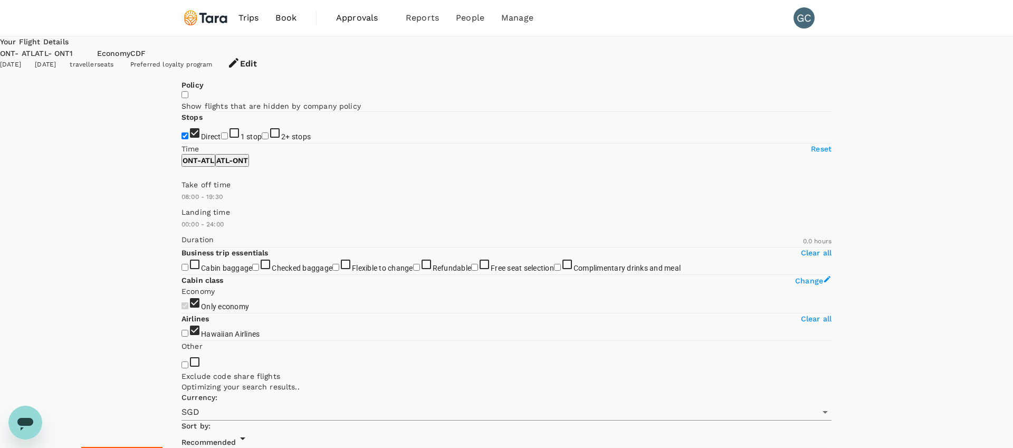
type input "284"
checkbox input "false"
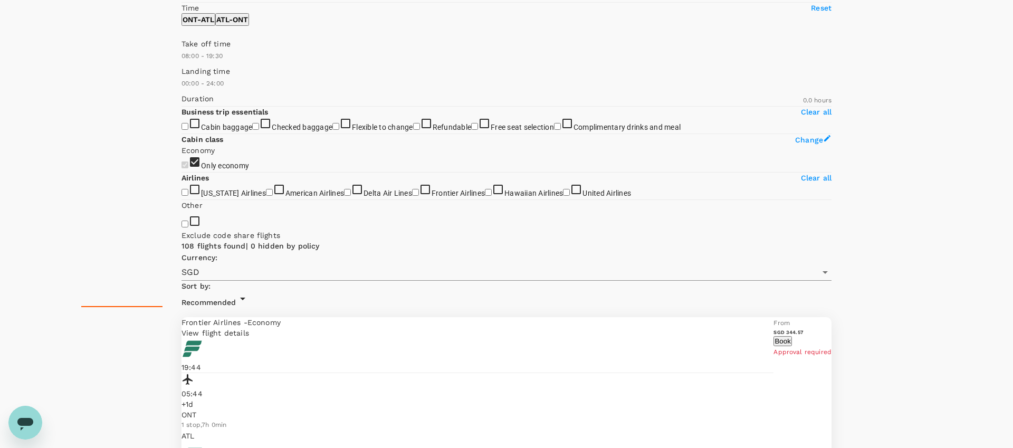
scroll to position [150, 0]
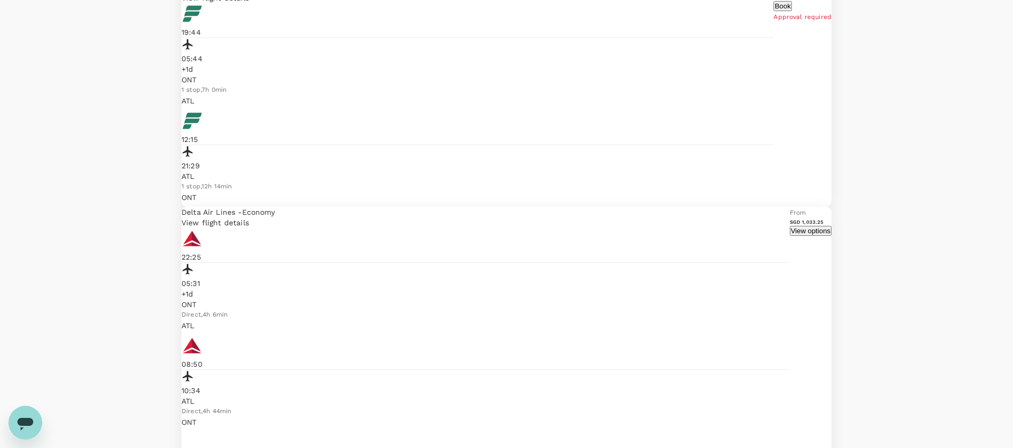
scroll to position [479, 0]
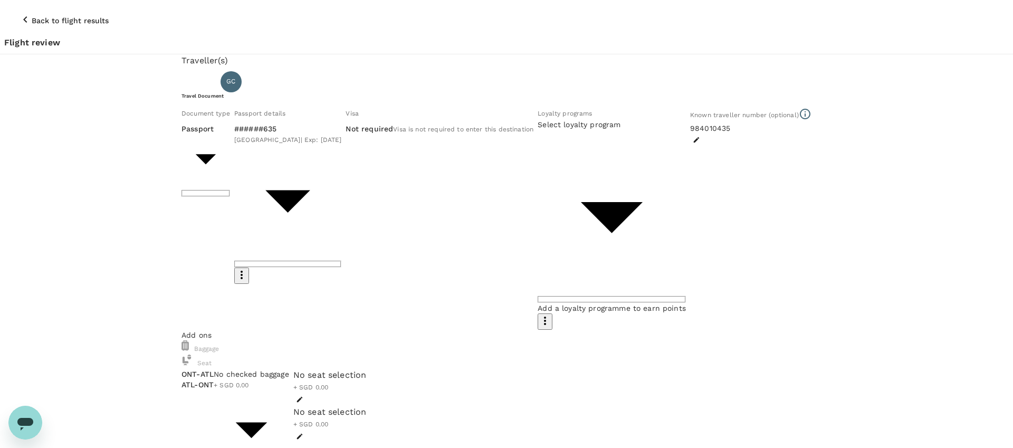
click at [380, 195] on div at bounding box center [506, 224] width 1013 height 448
click at [538, 304] on span "Add a loyalty programme to earn points" at bounding box center [612, 308] width 148 height 8
click at [538, 217] on div "​ ​" at bounding box center [612, 216] width 148 height 173
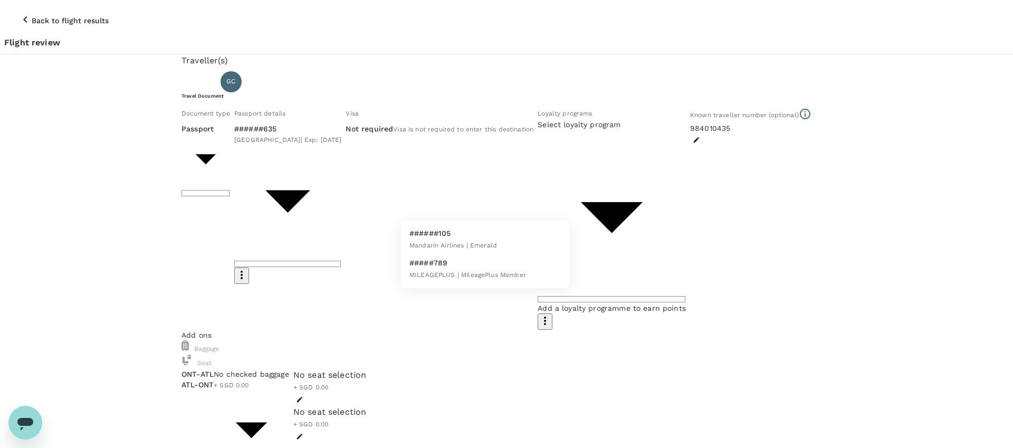
click at [447, 242] on span "Mandarin Airlines | Emerald" at bounding box center [453, 245] width 88 height 7
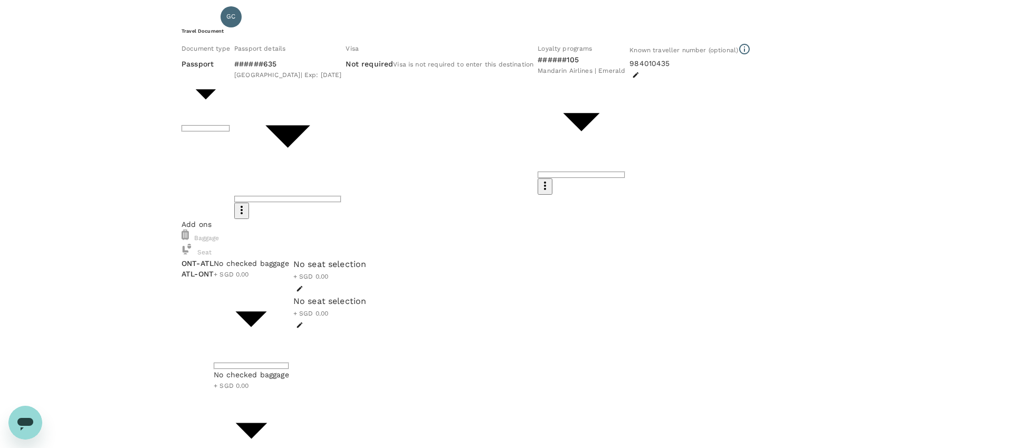
scroll to position [66, 0]
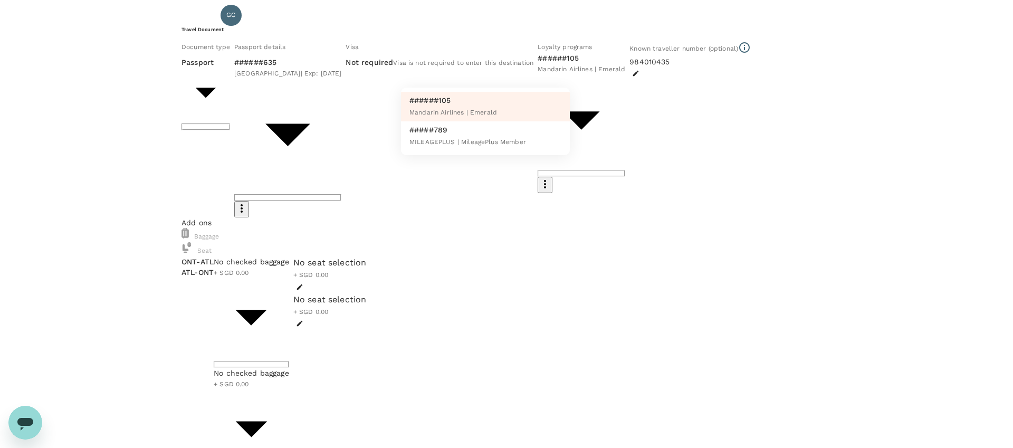
click at [457, 135] on p "#####789" at bounding box center [467, 129] width 117 height 11
type input "5eb28626-bbcf-4289-866a-77b82d67d8fa"
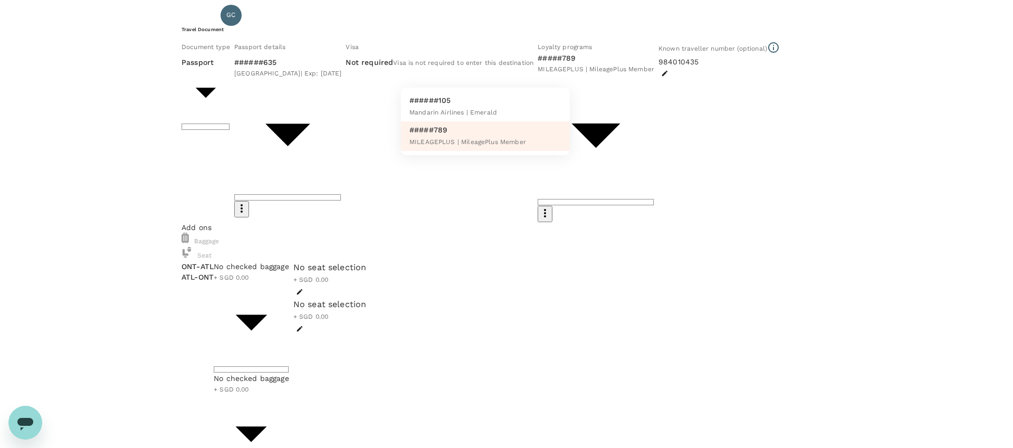
click at [431, 146] on span "MILEAGEPLUS | MileagePlus Member" at bounding box center [467, 141] width 117 height 7
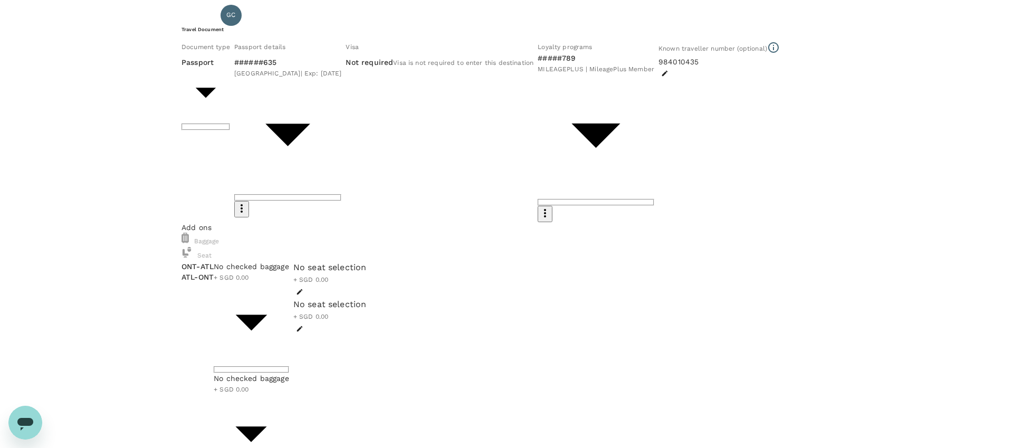
click at [551, 207] on icon "button" at bounding box center [545, 213] width 13 height 13
click at [577, 141] on li "Add new" at bounding box center [582, 131] width 53 height 19
click at [702, 111] on p "Delta SkyMiles" at bounding box center [698, 106] width 54 height 11
type input "Delta SkyMiles"
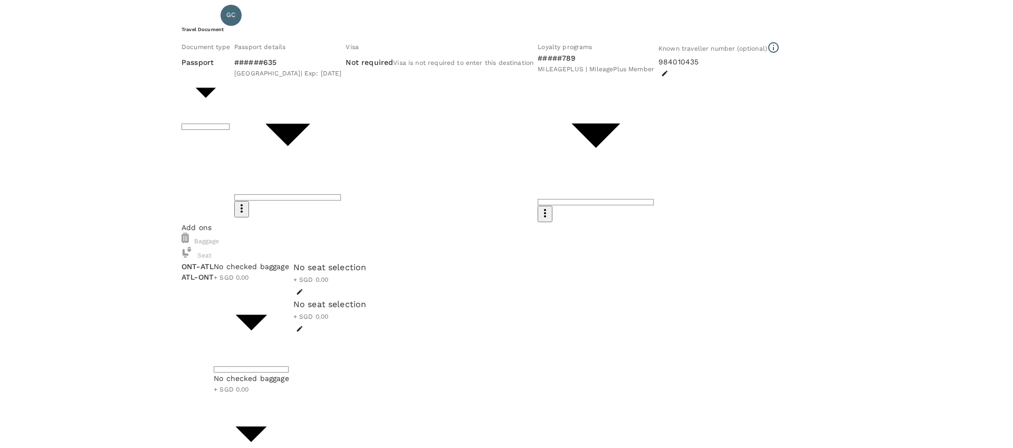
paste input "9001143602 12,537 Miles"
type input "9001143602"
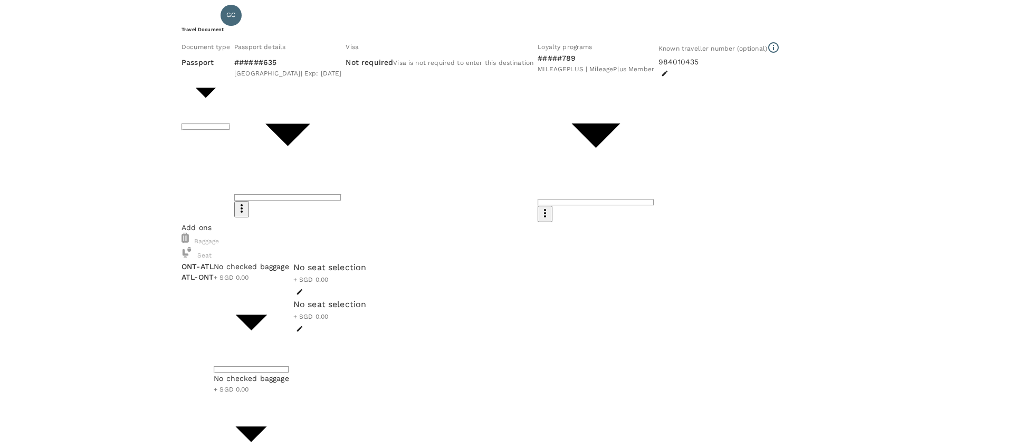
type input "2fa5508e-bbac-4574-84a3-b3fe9015c8f2"
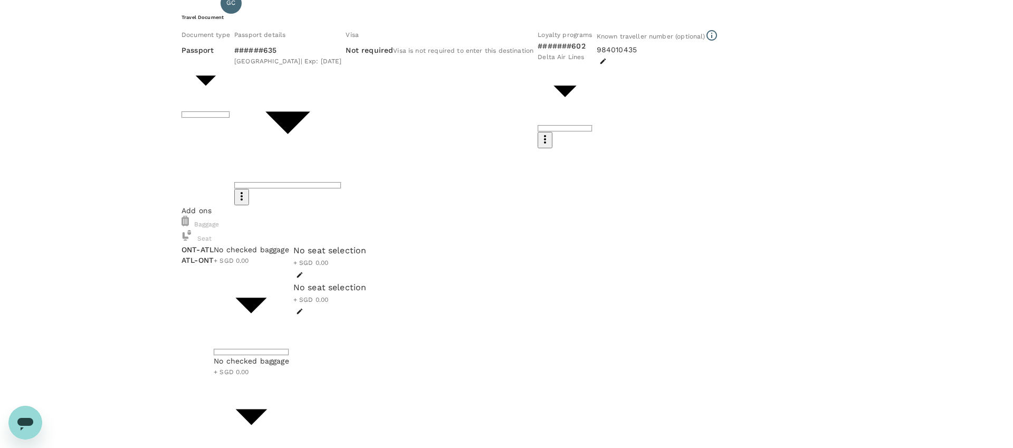
scroll to position [103, 0]
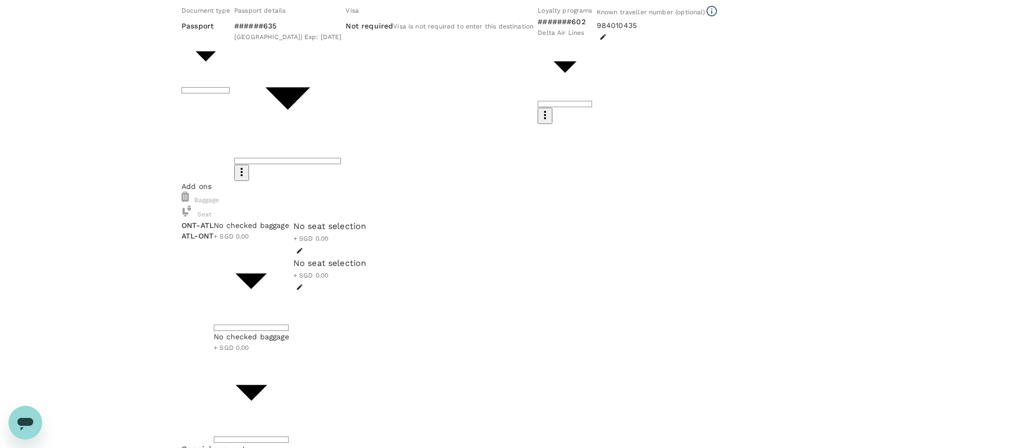
click at [303, 247] on icon "button" at bounding box center [300, 250] width 6 height 6
click at [189, 193] on p "Select" at bounding box center [146, 188] width 85 height 11
click at [271, 221] on p "Reselect" at bounding box center [228, 215] width 85 height 11
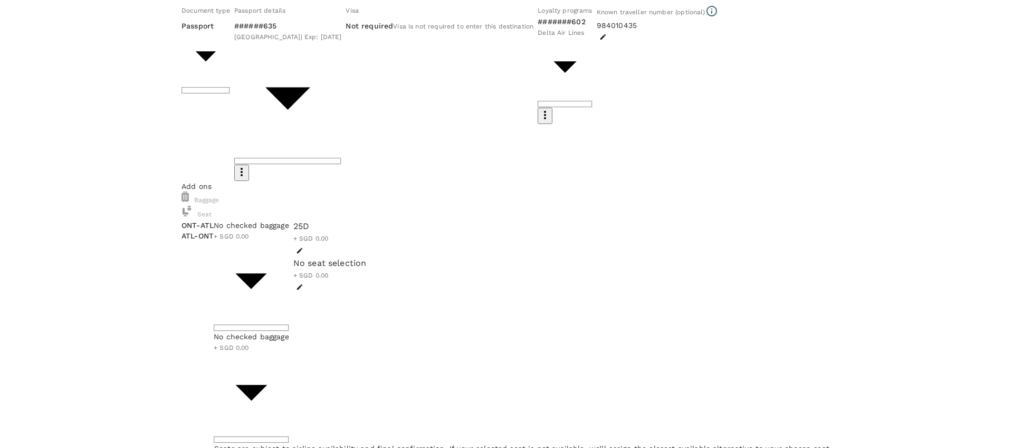
click at [271, 221] on p "Select" at bounding box center [228, 215] width 85 height 11
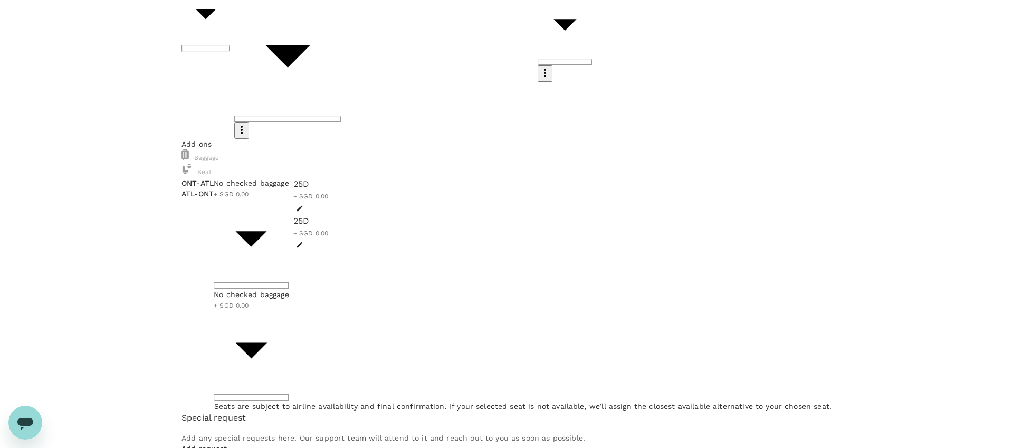
scroll to position [100, 0]
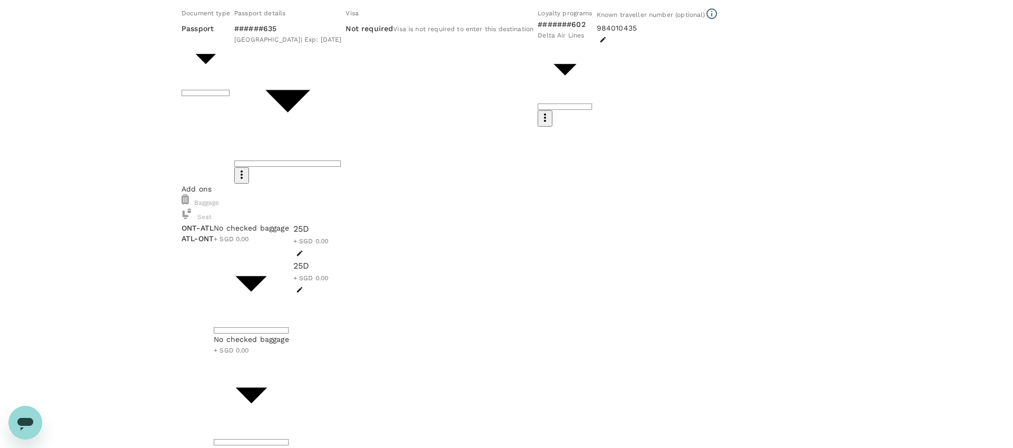
type input "9b978822-4779-4897-880a-17c8504d3706"
type textarea "tagtech 2025"
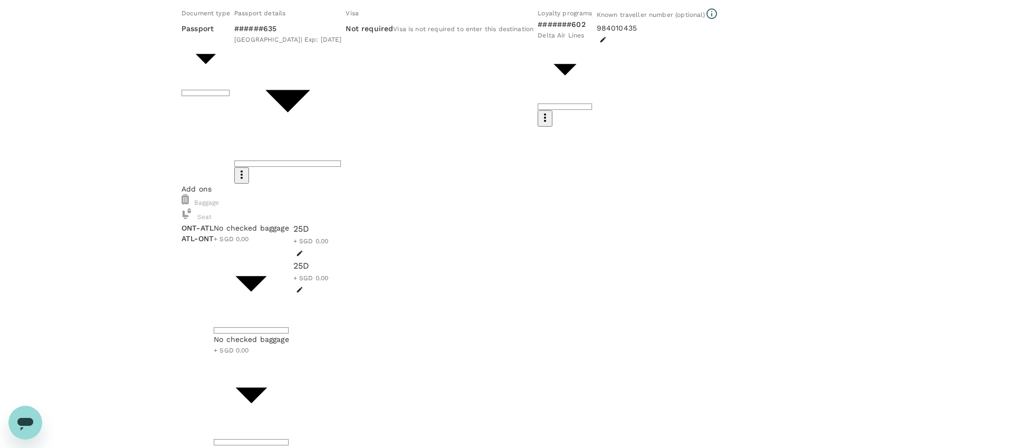
radio input "true"
radio input "false"
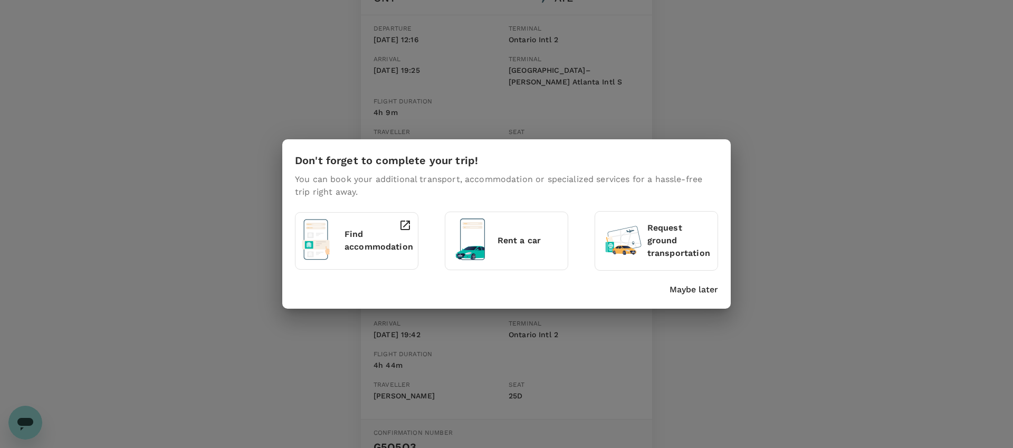
scroll to position [201, 0]
click at [697, 293] on p "Maybe later" at bounding box center [693, 289] width 49 height 13
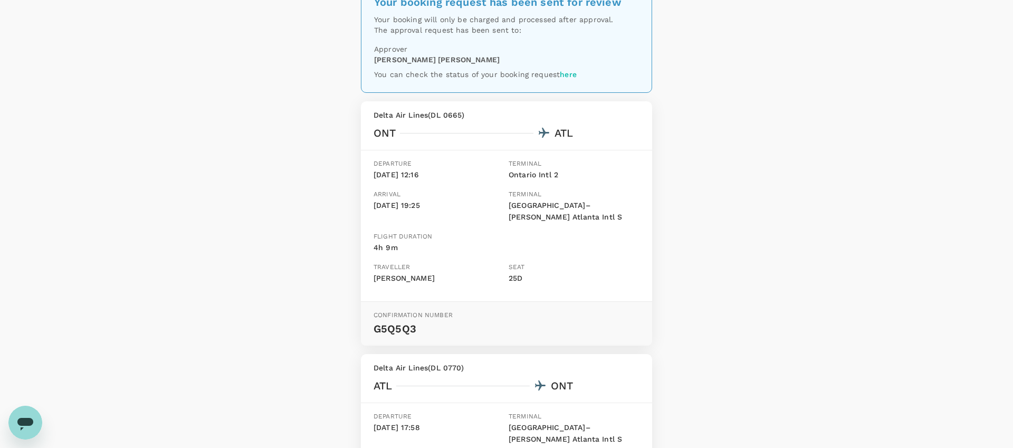
scroll to position [0, 0]
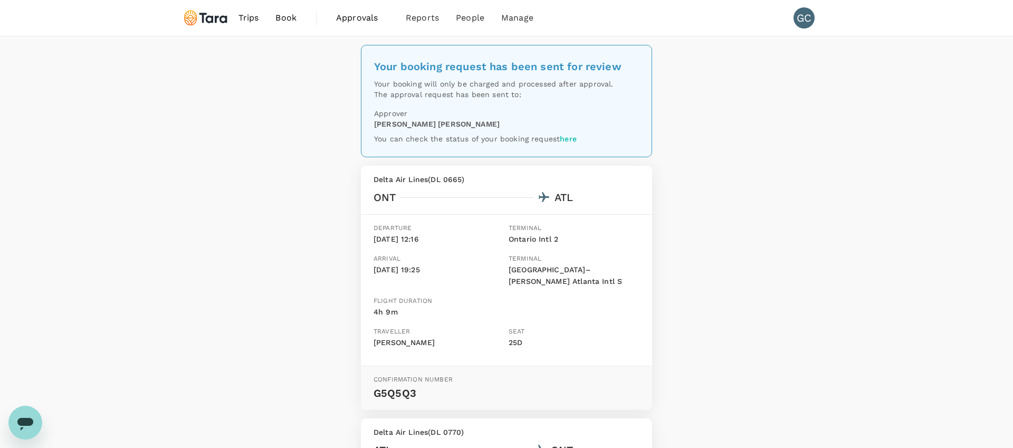
click at [377, 17] on span "Approvals" at bounding box center [362, 18] width 53 height 13
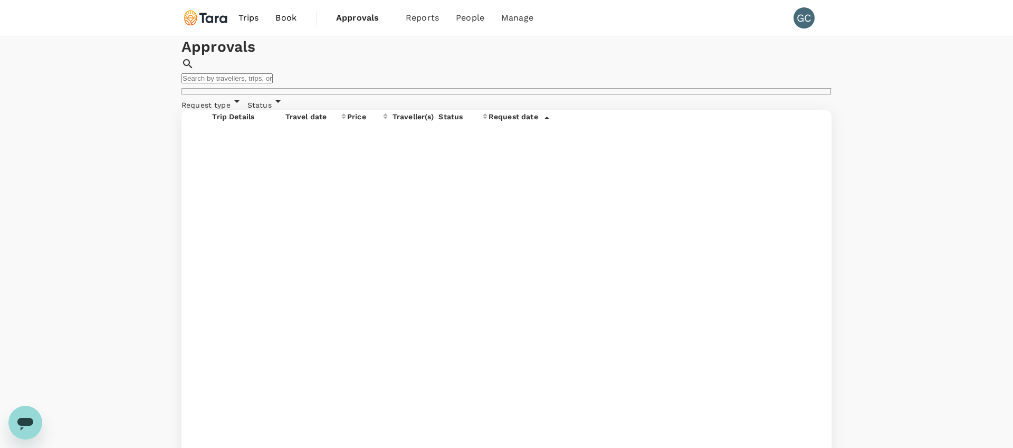
click at [289, 20] on span "Book" at bounding box center [285, 18] width 21 height 13
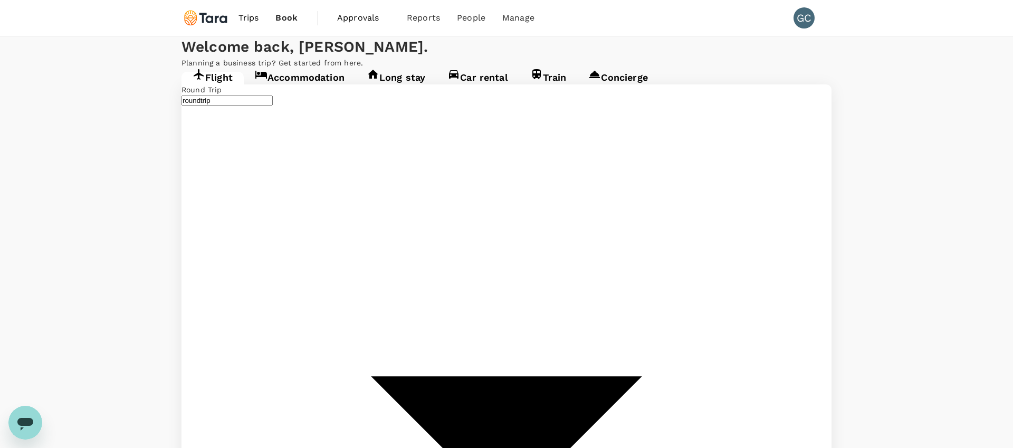
type input "Ontario Intl ([GEOGRAPHIC_DATA])"
type input "[PERSON_NAME]–[PERSON_NAME] Atlanta Intl (ATL)"
click at [340, 16] on span "Approvals" at bounding box center [363, 18] width 53 height 13
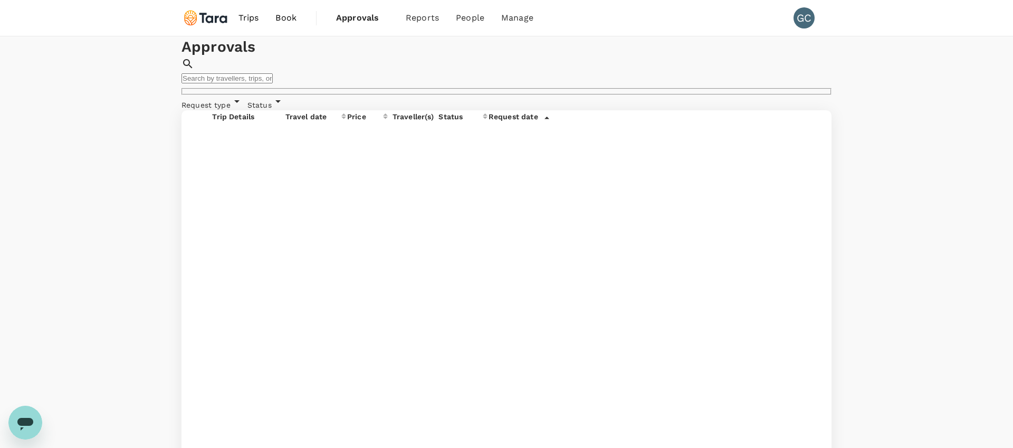
click at [272, 109] on span "Status" at bounding box center [259, 105] width 24 height 8
click at [348, 95] on div "Approvals ​ ​" at bounding box center [506, 65] width 650 height 59
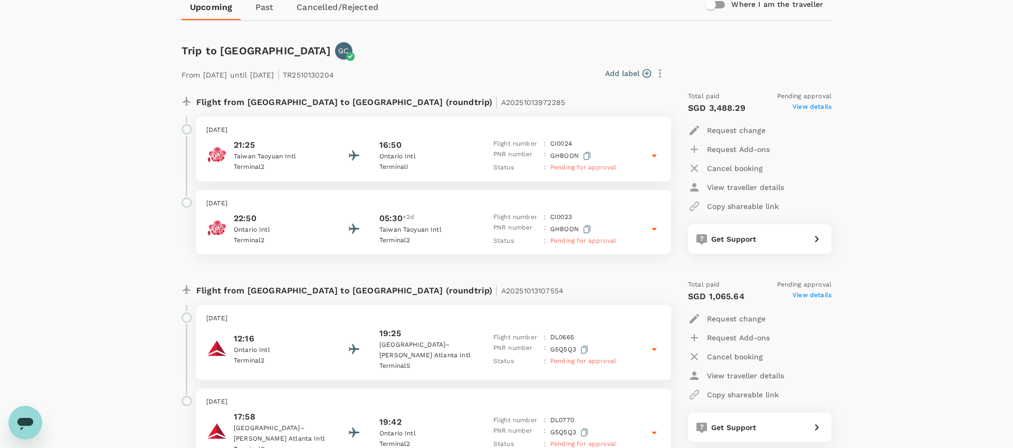
scroll to position [244, 0]
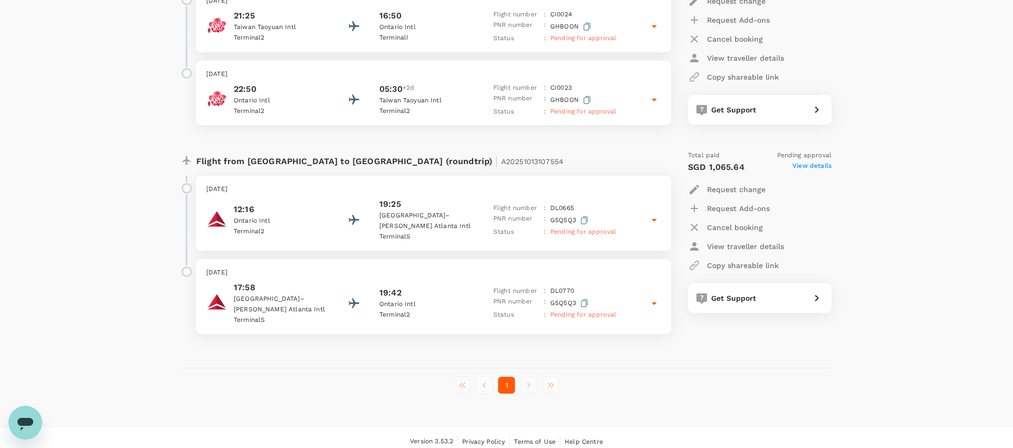
click at [653, 305] on icon at bounding box center [654, 303] width 13 height 13
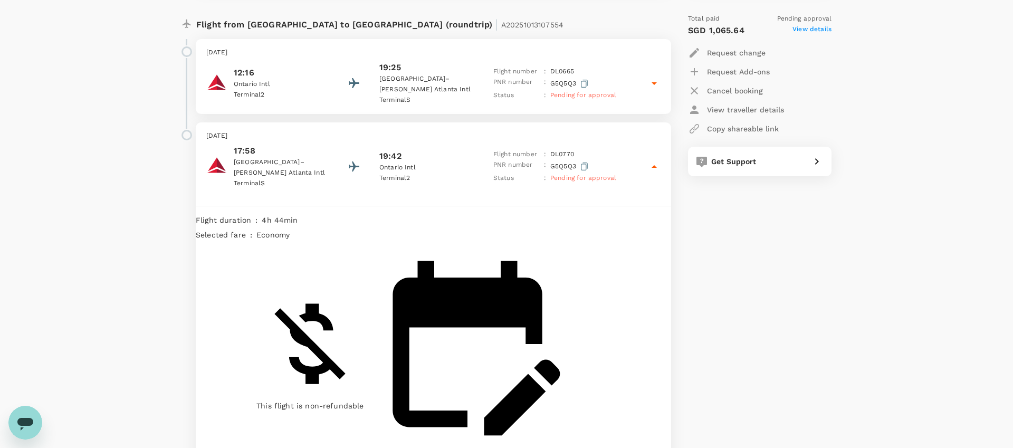
scroll to position [370, 0]
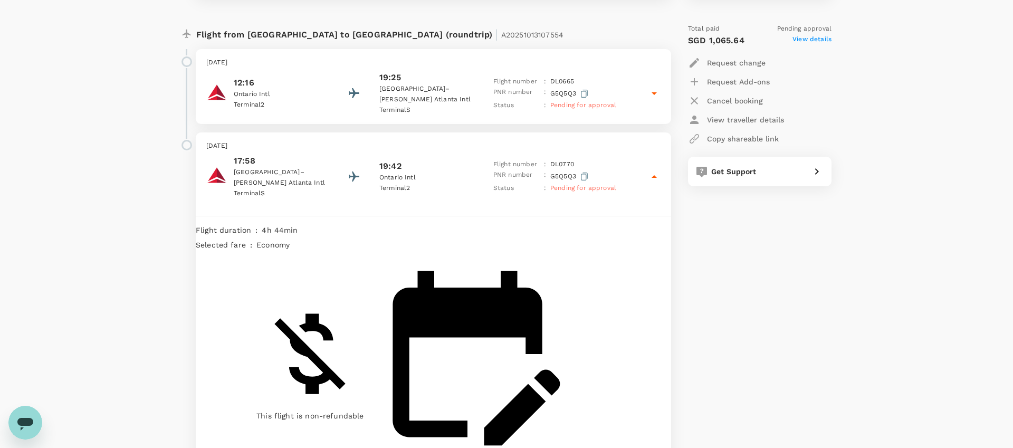
click at [693, 100] on icon "button" at bounding box center [694, 100] width 7 height 7
drag, startPoint x: 852, startPoint y: 355, endPoint x: 845, endPoint y: 344, distance: 13.2
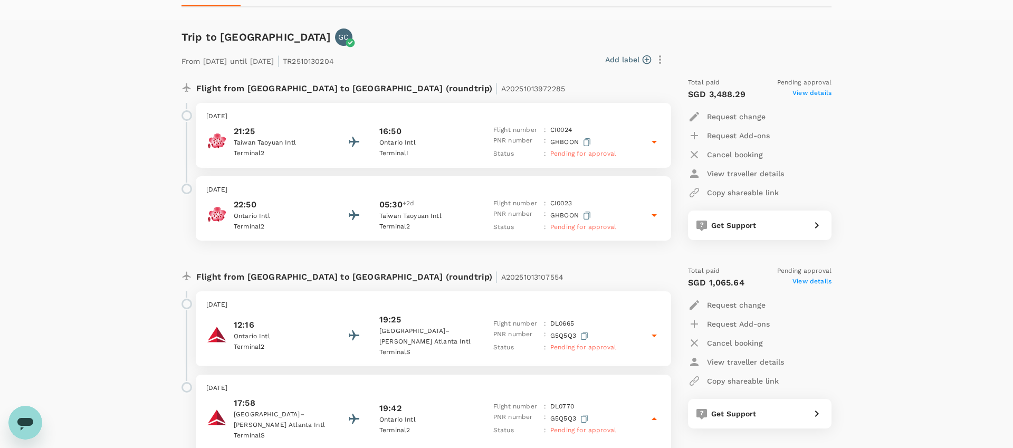
scroll to position [128, 0]
click at [818, 318] on div "Request Add-ons" at bounding box center [759, 324] width 143 height 19
click at [816, 284] on span "View details" at bounding box center [811, 283] width 39 height 13
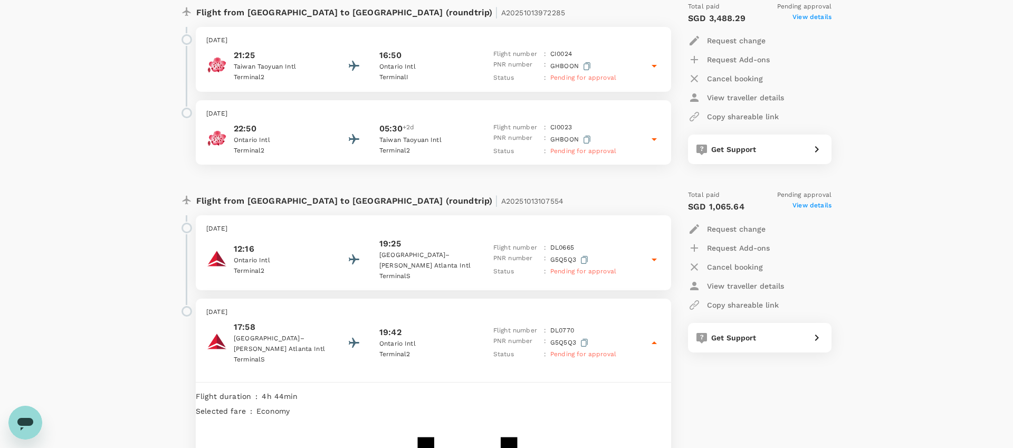
scroll to position [320, 0]
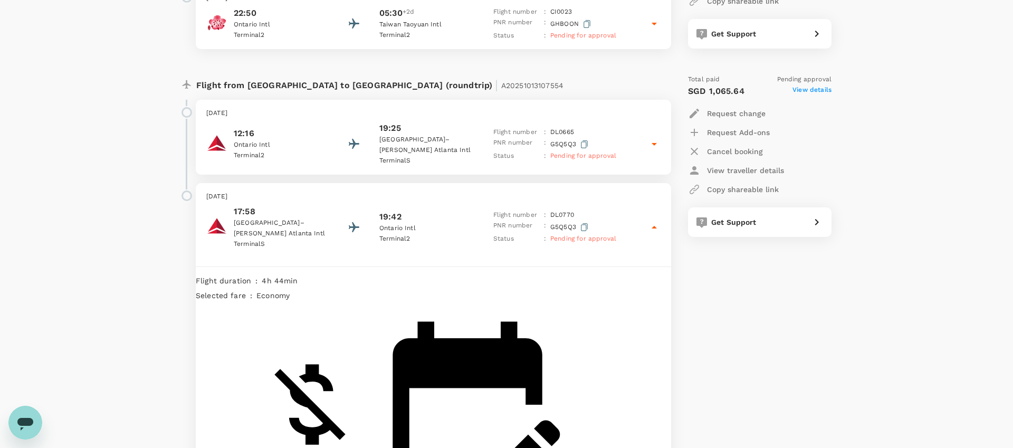
click at [743, 155] on p "Cancel booking" at bounding box center [735, 151] width 56 height 11
type textarea "changing flight"
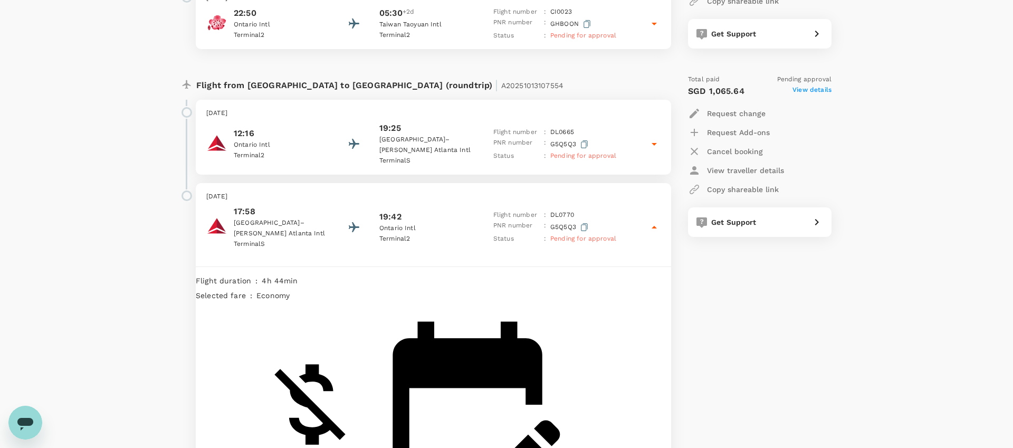
click at [147, 151] on div "Trips ​ ​ Upcoming Past Cancelled/Rejected Where I am the traveller Trip to Ont…" at bounding box center [506, 219] width 1013 height 1005
click at [710, 156] on p "Cancel booking" at bounding box center [735, 151] width 56 height 11
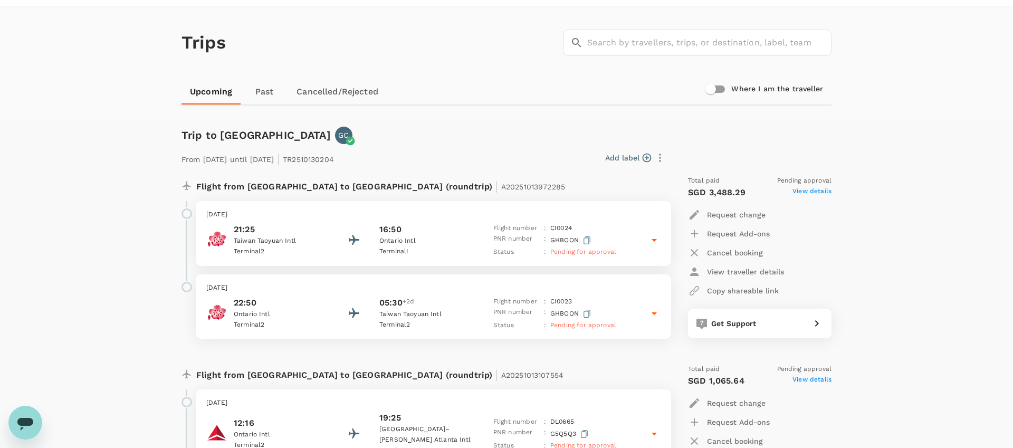
scroll to position [88, 0]
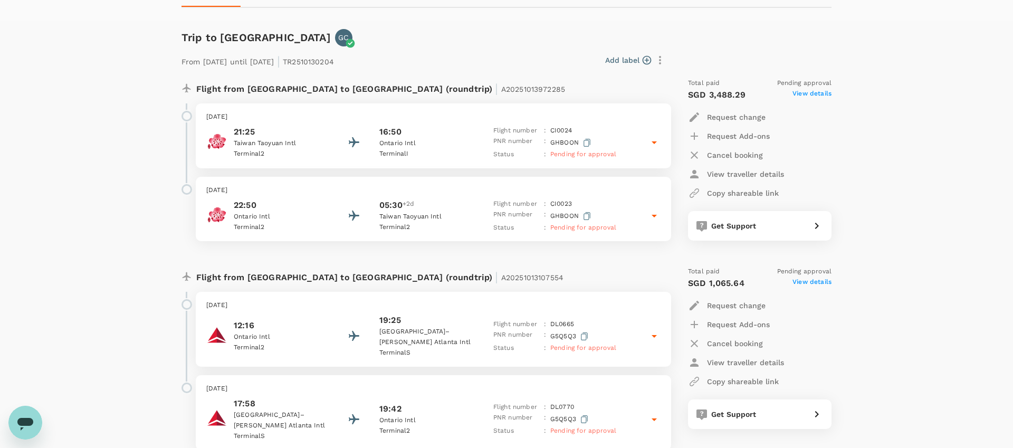
scroll to position [175, 0]
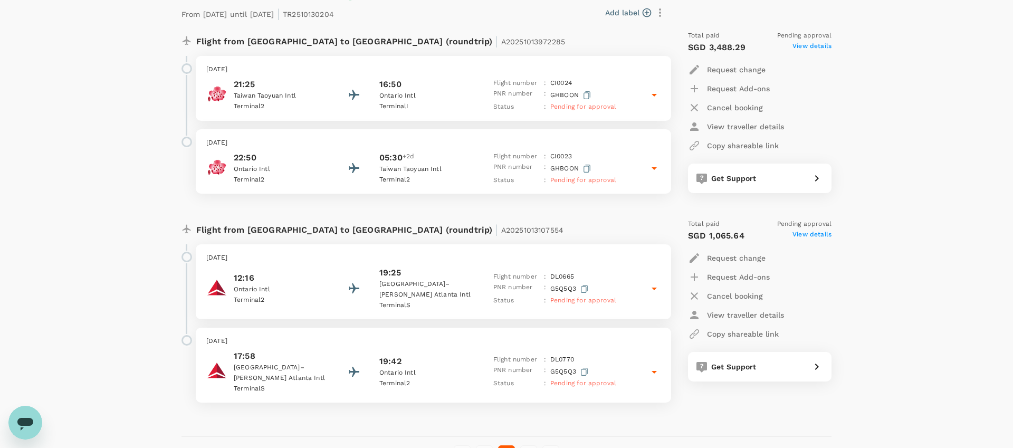
click at [647, 288] on div "12:16 [GEOGRAPHIC_DATA] 2 19:25 [GEOGRAPHIC_DATA]–[PERSON_NAME][GEOGRAPHIC_DATA…" at bounding box center [433, 288] width 454 height 44
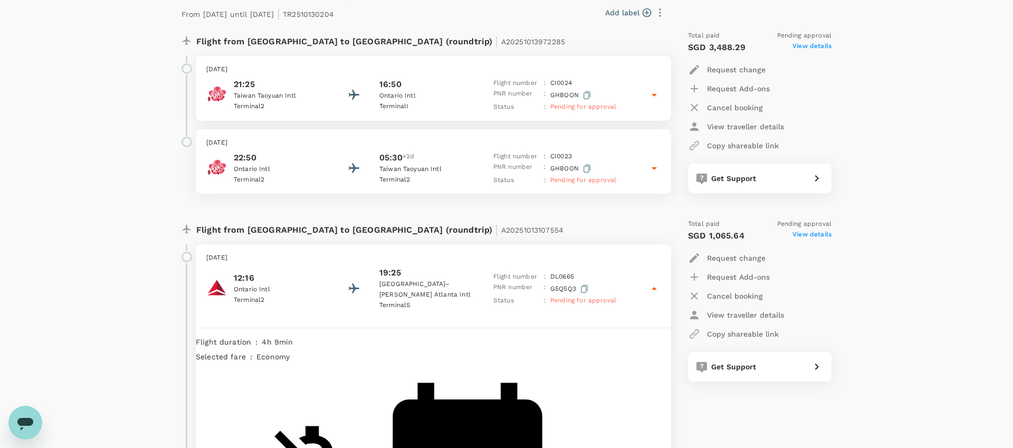
click at [724, 296] on p "Cancel booking" at bounding box center [735, 296] width 56 height 11
type textarea "cancel to rebook for another flight"
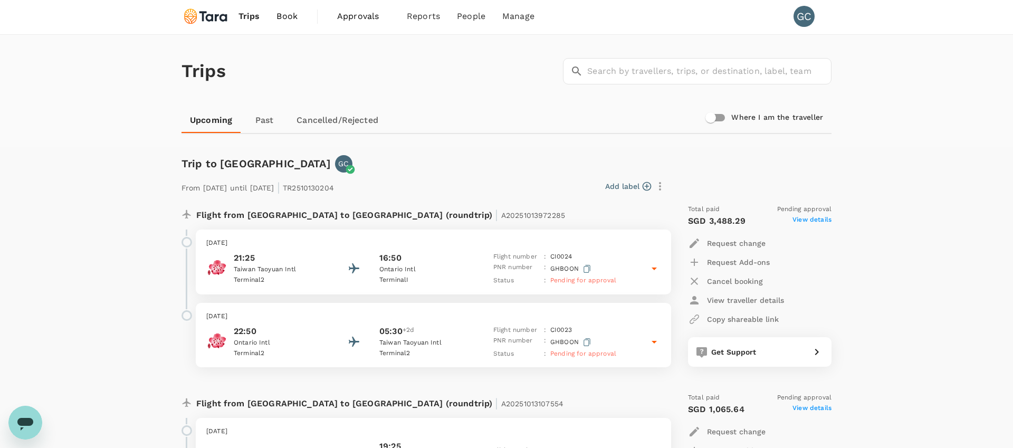
scroll to position [352, 0]
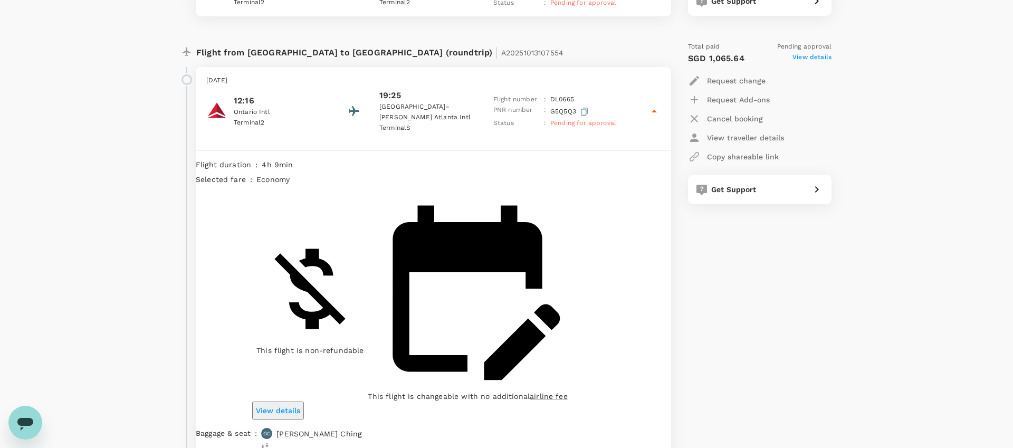
click at [719, 81] on p "Request change" at bounding box center [736, 80] width 59 height 11
type input "DD/MM/YYYY"
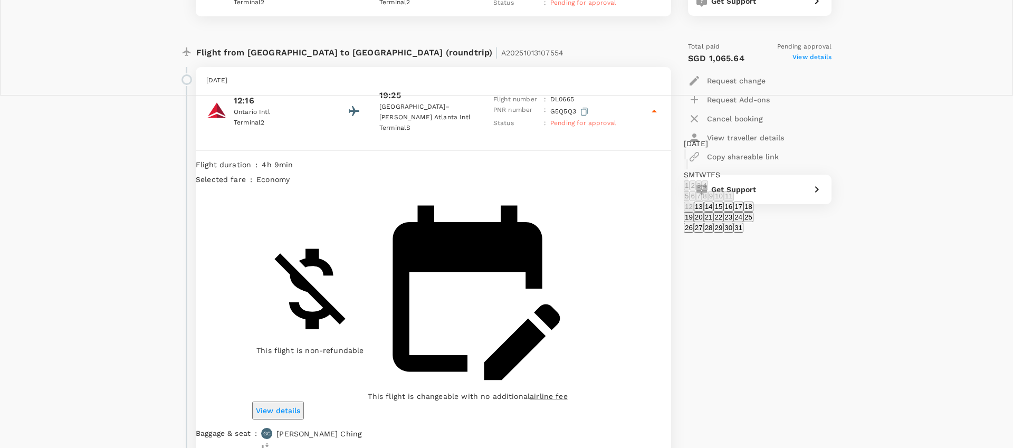
click at [687, 167] on icon "Next month" at bounding box center [687, 167] width 0 height 0
click at [689, 212] on button "9" at bounding box center [687, 207] width 6 height 10
type input "[DATE]"
click at [871, 128] on body "Trips Book Approvals 0 Reports People Manage GC Trips ​ ​ Upcoming Past Cancell…" at bounding box center [506, 431] width 1013 height 1567
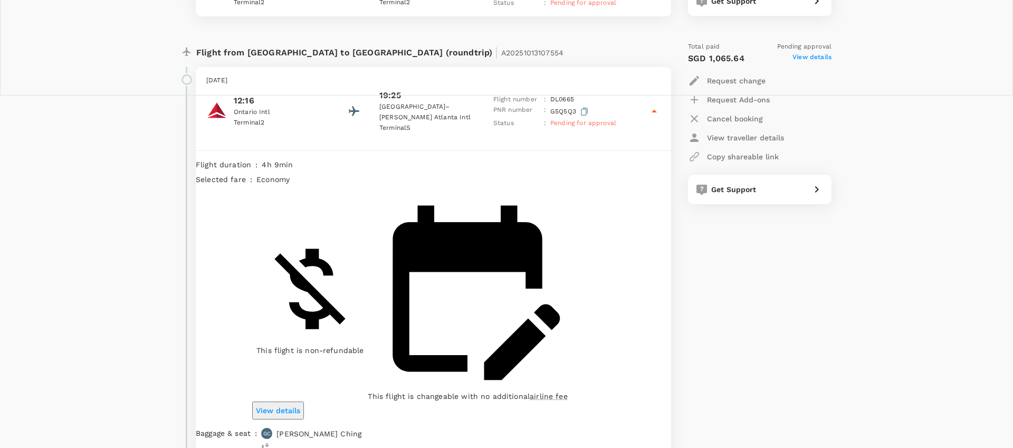
type input "04:00-12:00"
click at [759, 252] on div "Total paid Pending approval SGD 1,065.64 View details Request change Request Ad…" at bounding box center [749, 318] width 165 height 571
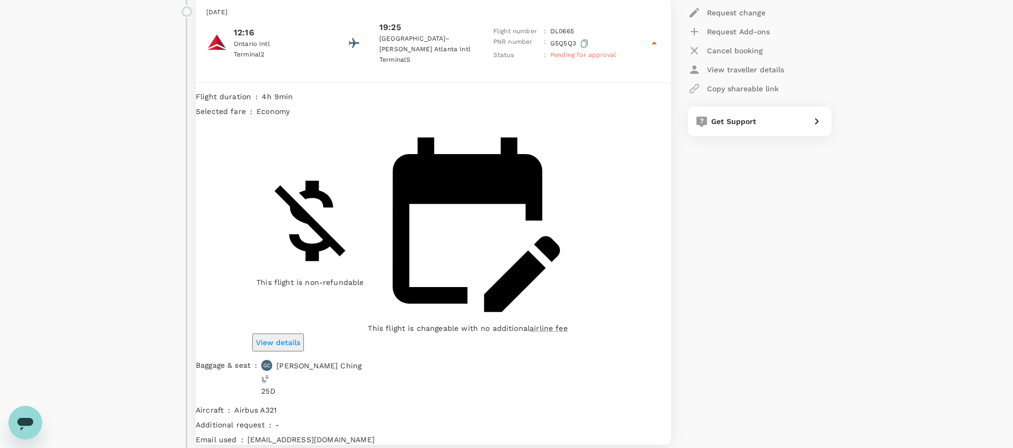
scroll to position [418, 0]
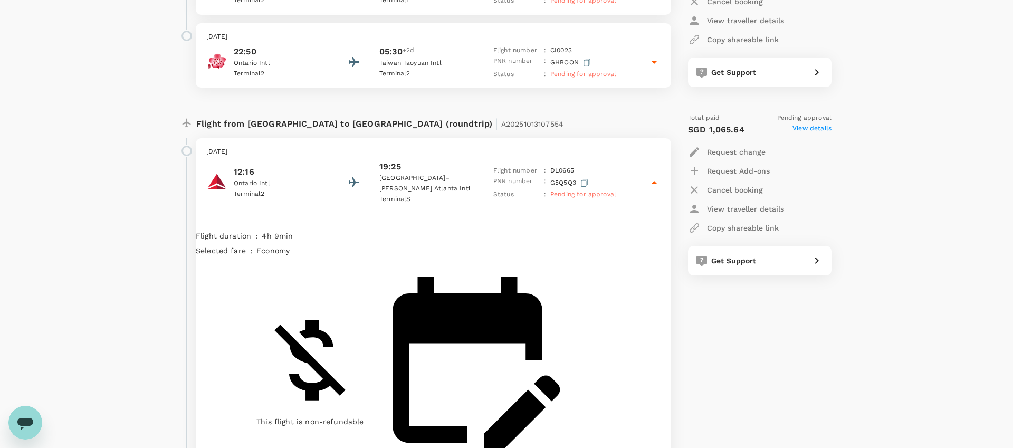
scroll to position [357, 0]
